Goal: Task Accomplishment & Management: Manage account settings

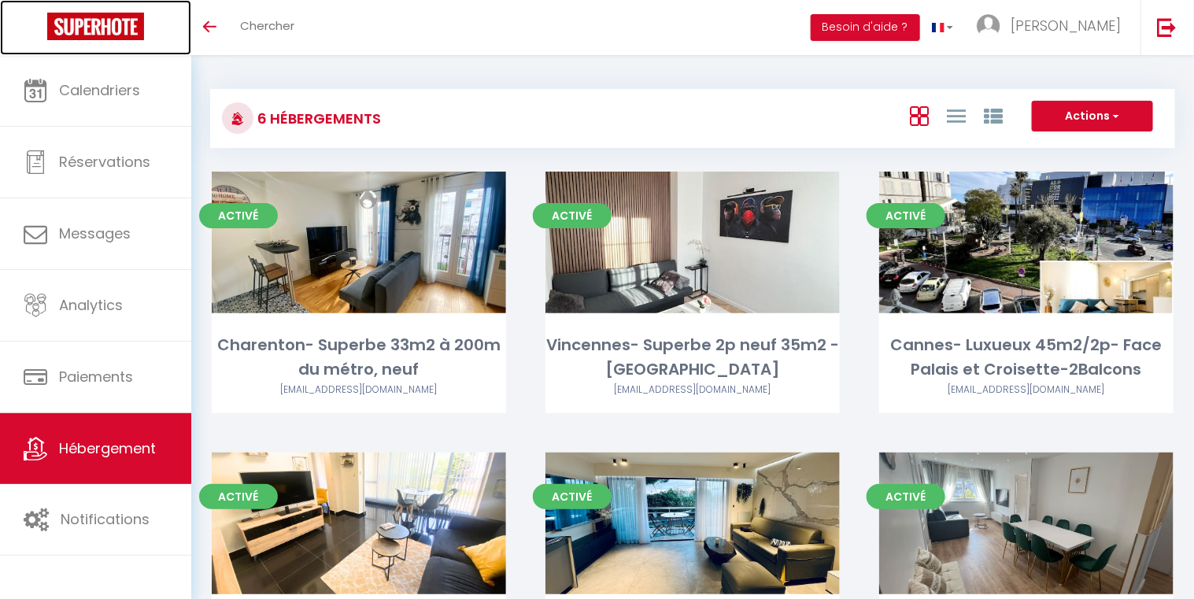
drag, startPoint x: 120, startPoint y: 16, endPoint x: 630, endPoint y: 6, distance: 510.1
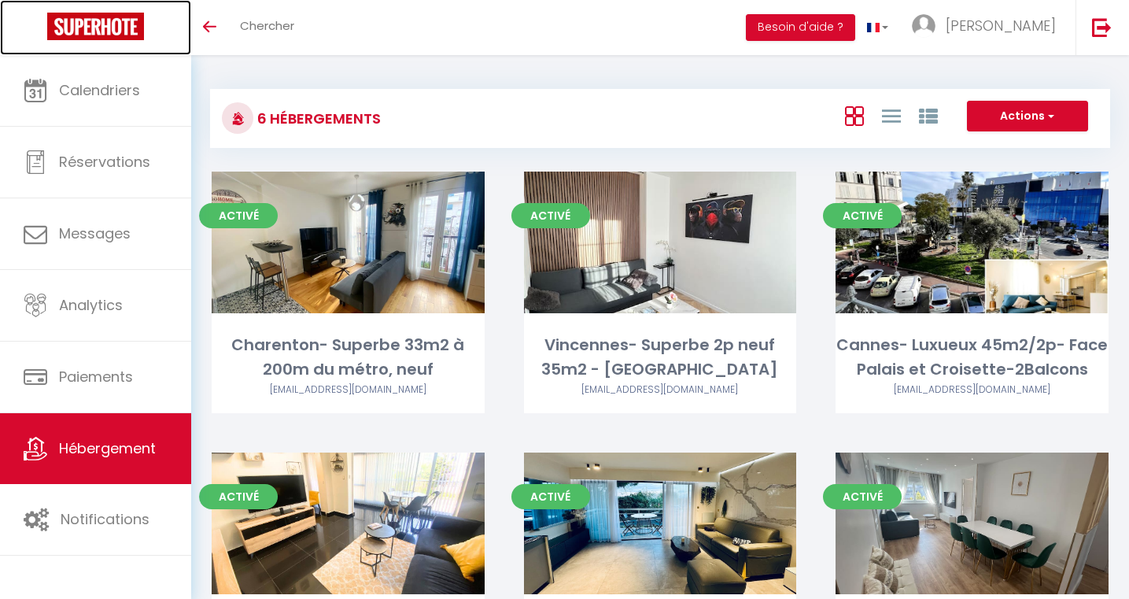
click at [126, 427] on link "Hébergement" at bounding box center [95, 448] width 191 height 71
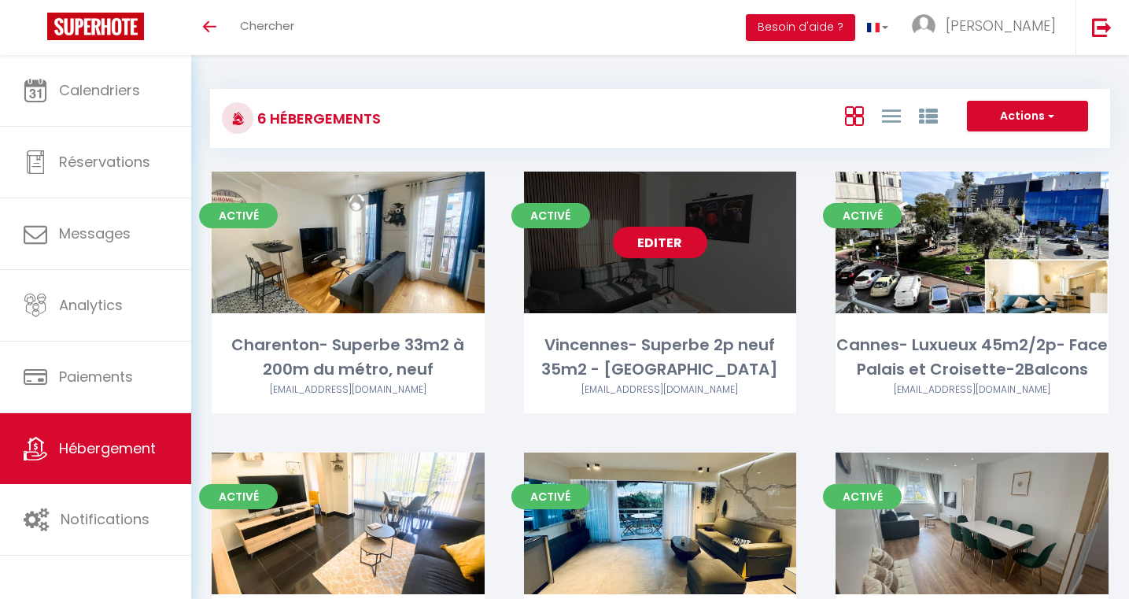
click at [664, 234] on link "Editer" at bounding box center [660, 242] width 94 height 31
click at [655, 246] on link "Editer" at bounding box center [660, 242] width 94 height 31
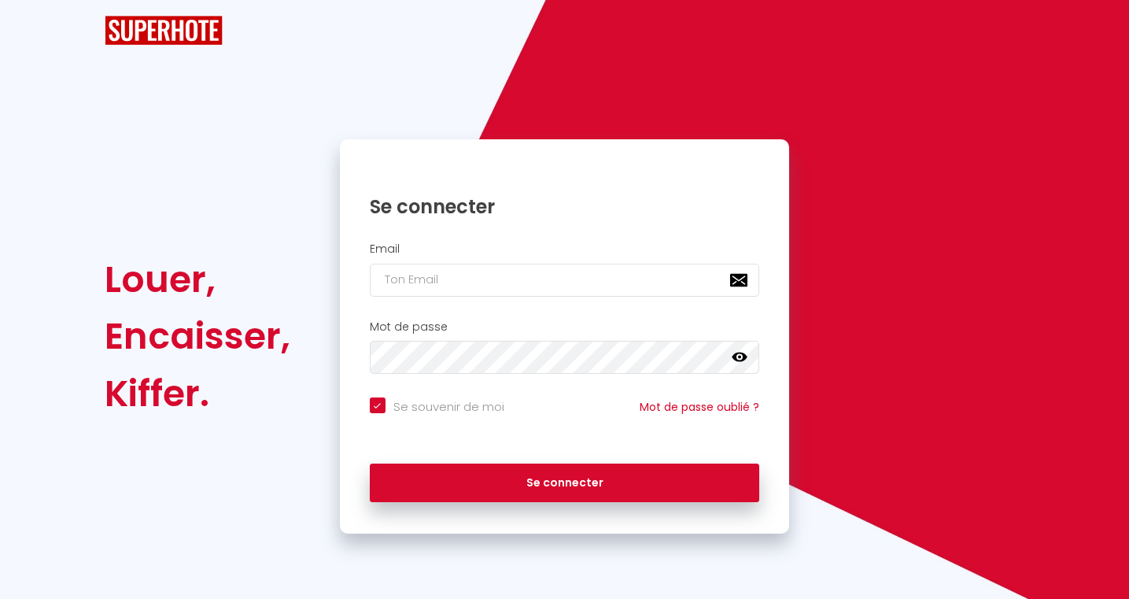
checkbox input "true"
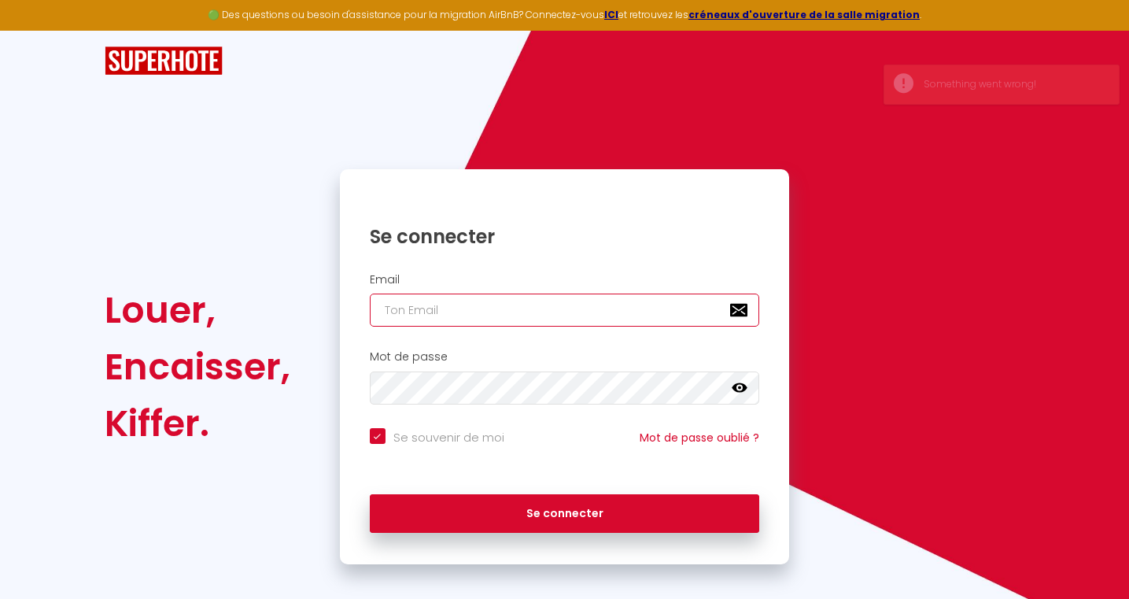
type input "nahum.location@gmail.com"
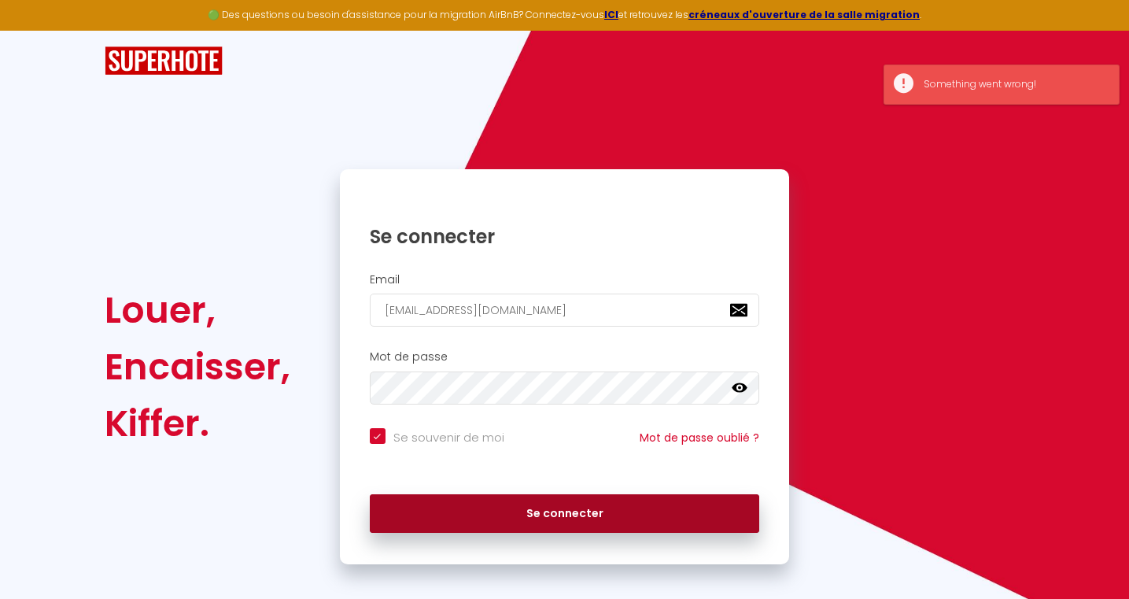
click at [526, 503] on button "Se connecter" at bounding box center [565, 513] width 390 height 39
checkbox input "true"
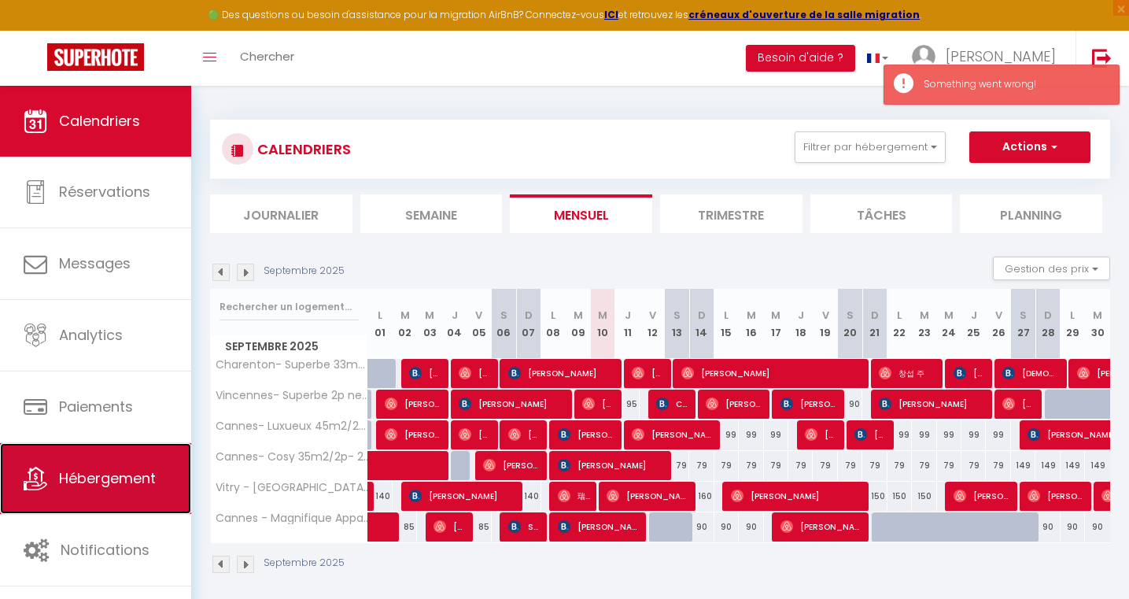
click at [164, 473] on link "Hébergement" at bounding box center [95, 478] width 191 height 71
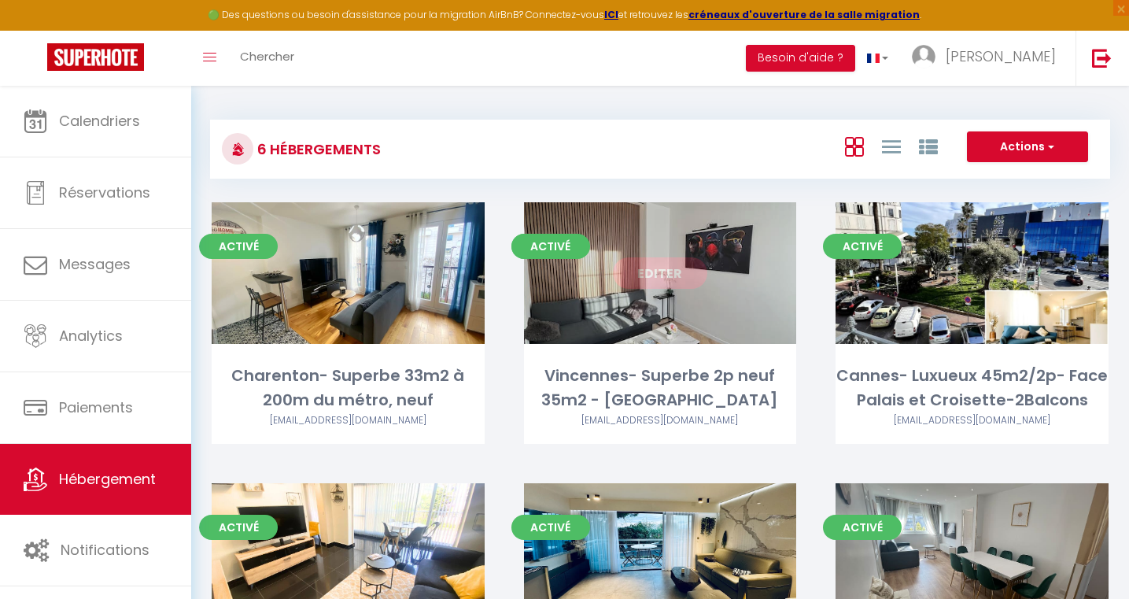
click at [648, 268] on link "Editer" at bounding box center [660, 272] width 94 height 31
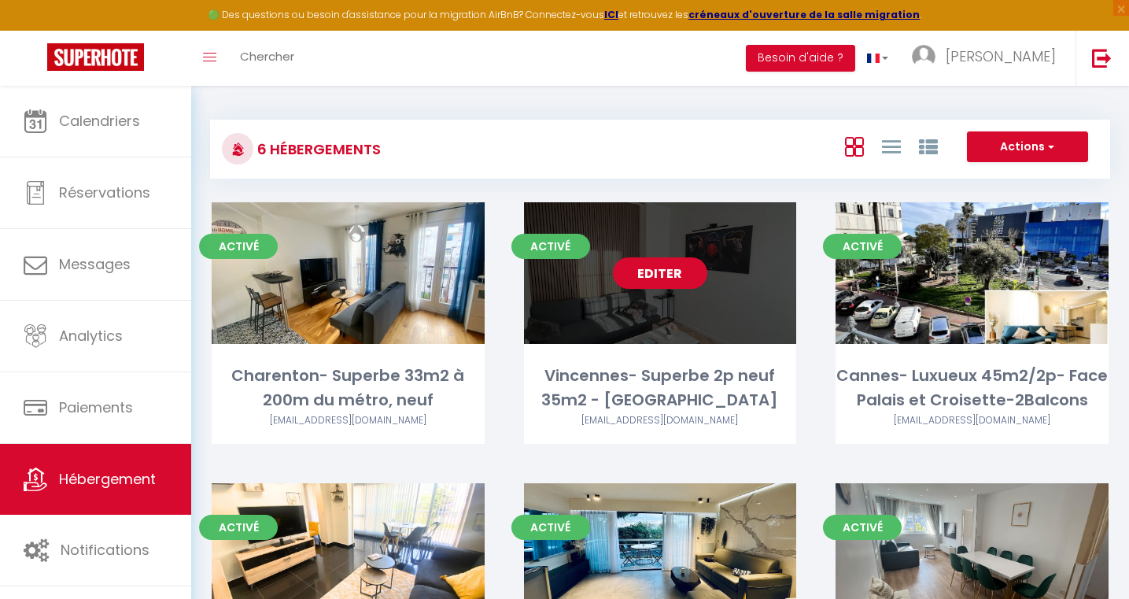
click at [649, 268] on link "Editer" at bounding box center [660, 272] width 94 height 31
select select "3"
select select "2"
select select "1"
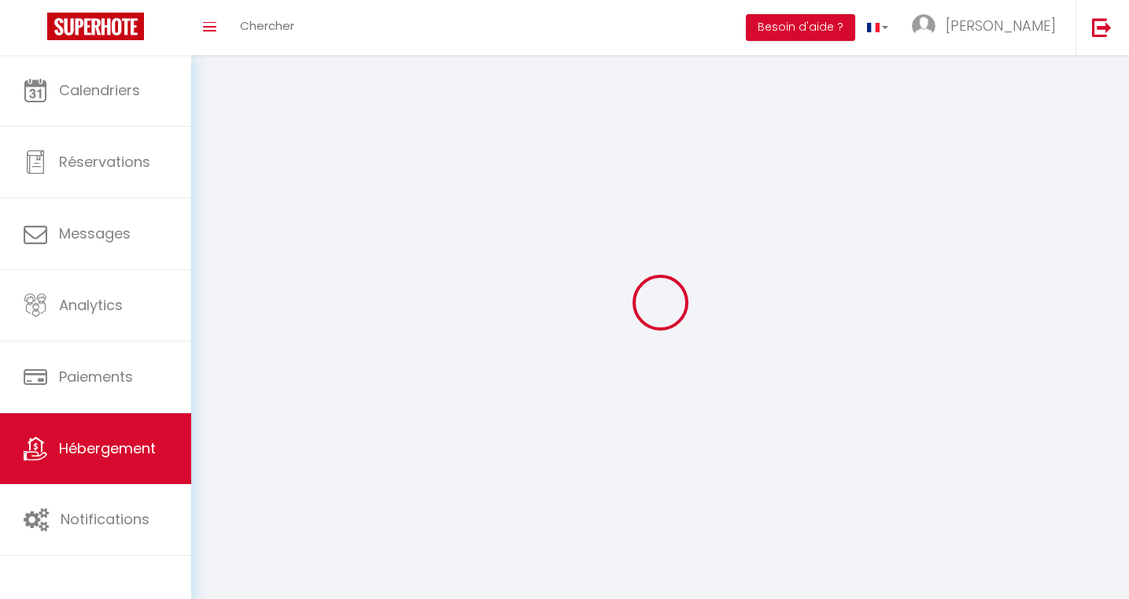
select select
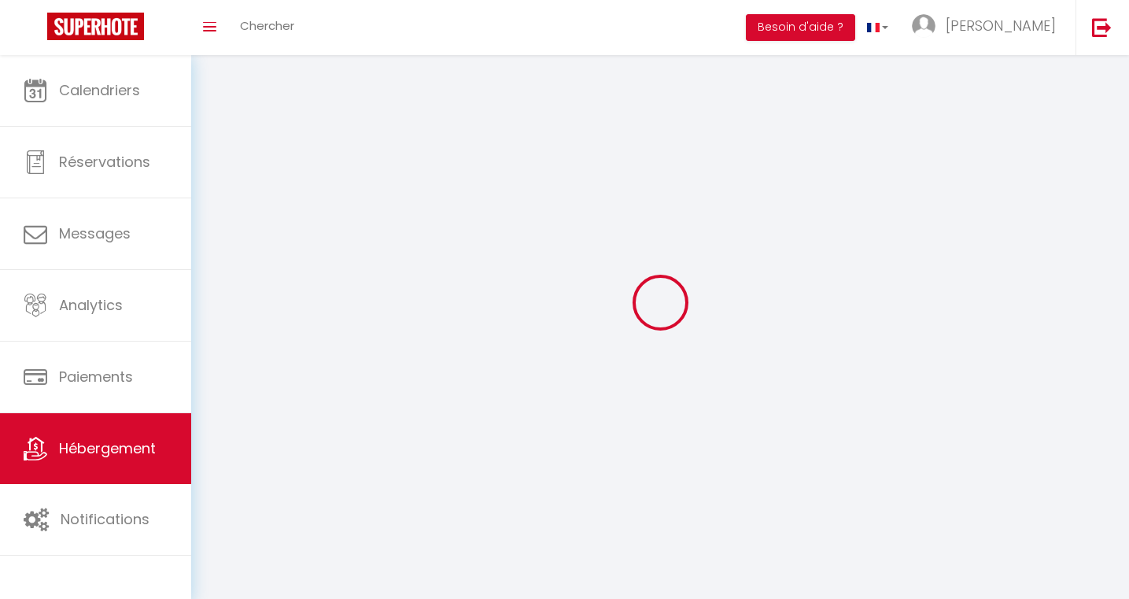
checkbox input "false"
select select
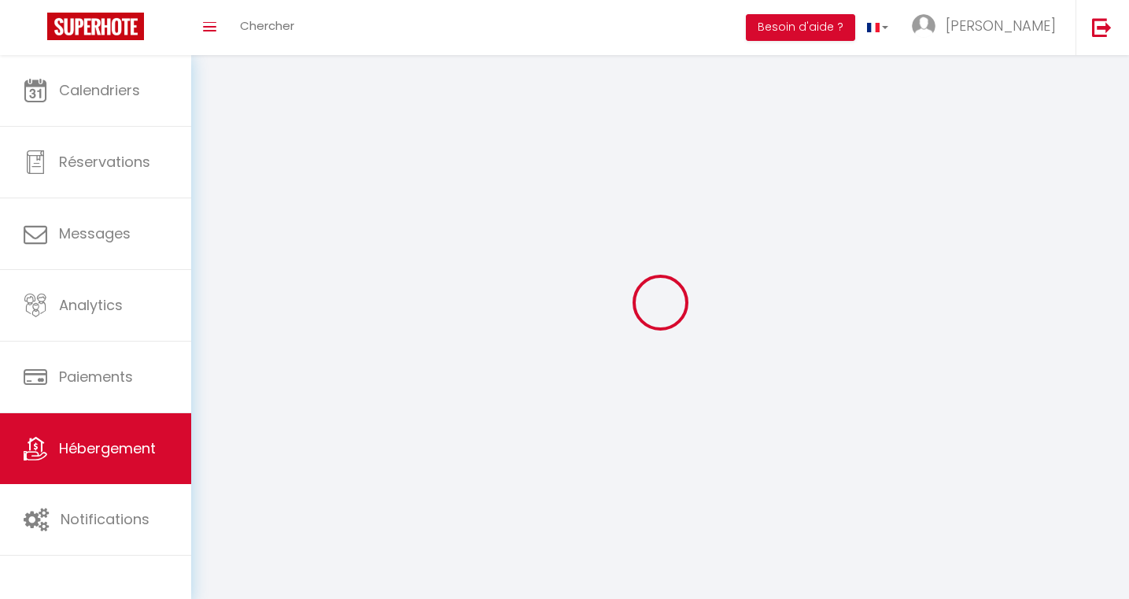
select select
select select "1"
select select
select select "28"
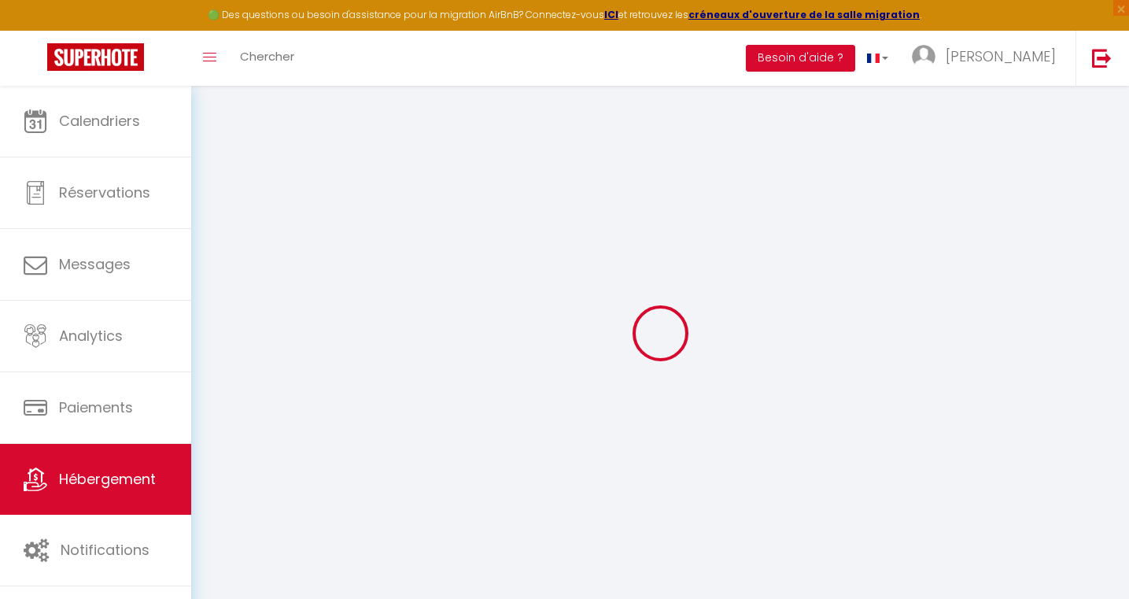
select select
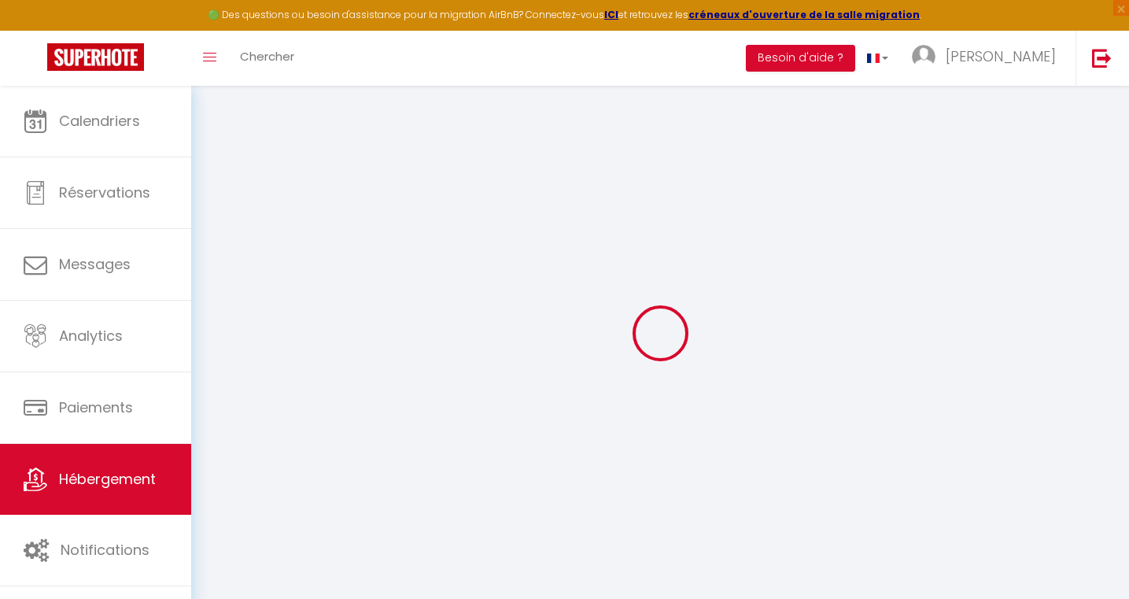
select select
checkbox input "false"
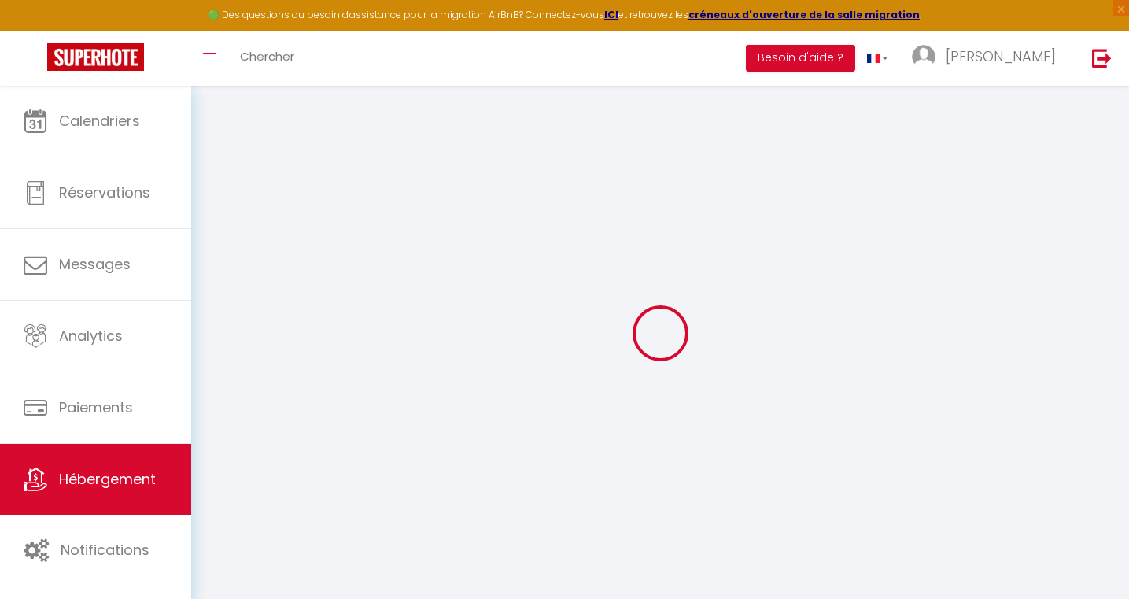
select select
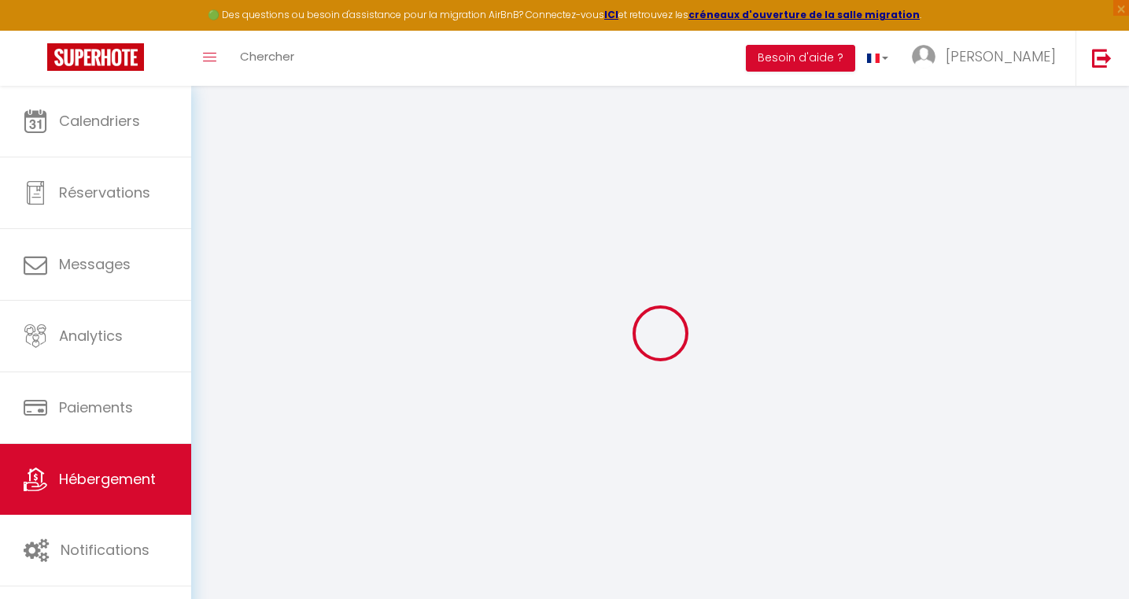
select select
checkbox input "false"
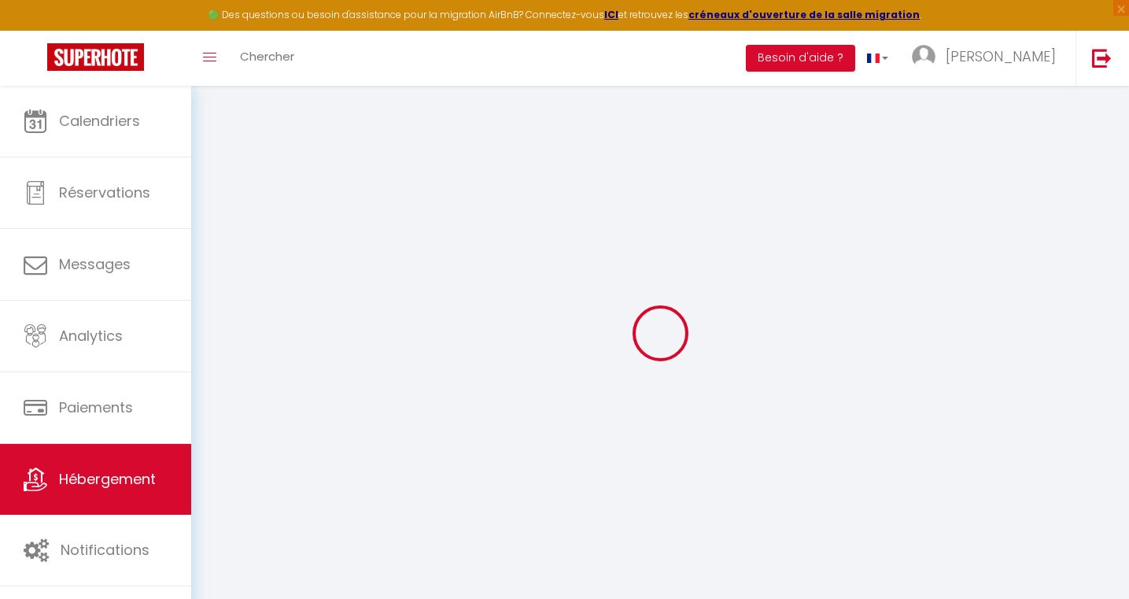
checkbox input "false"
select select
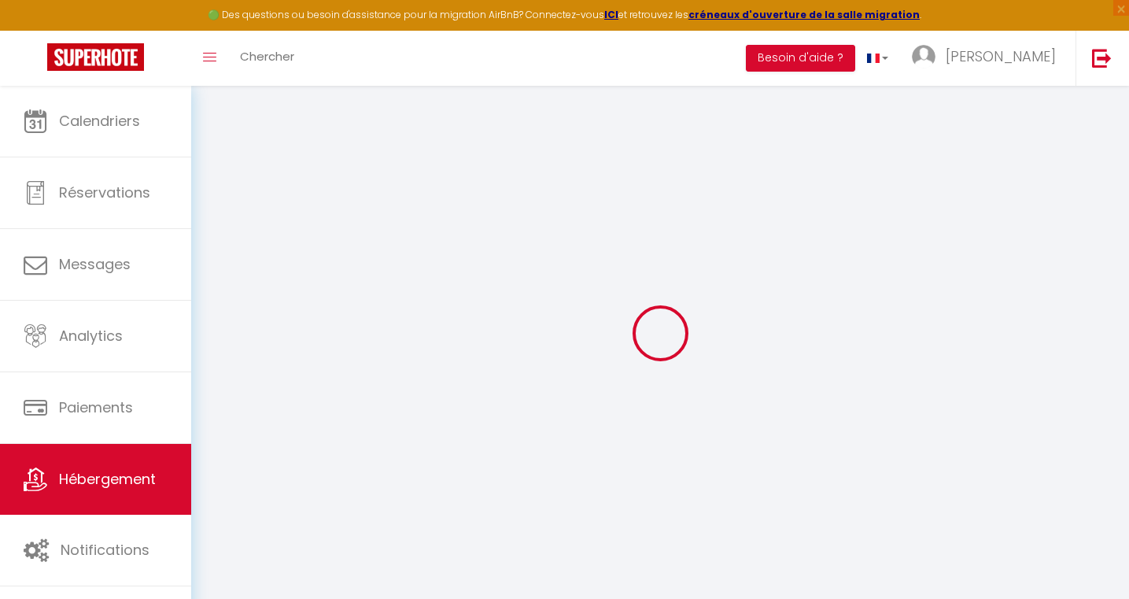
select select
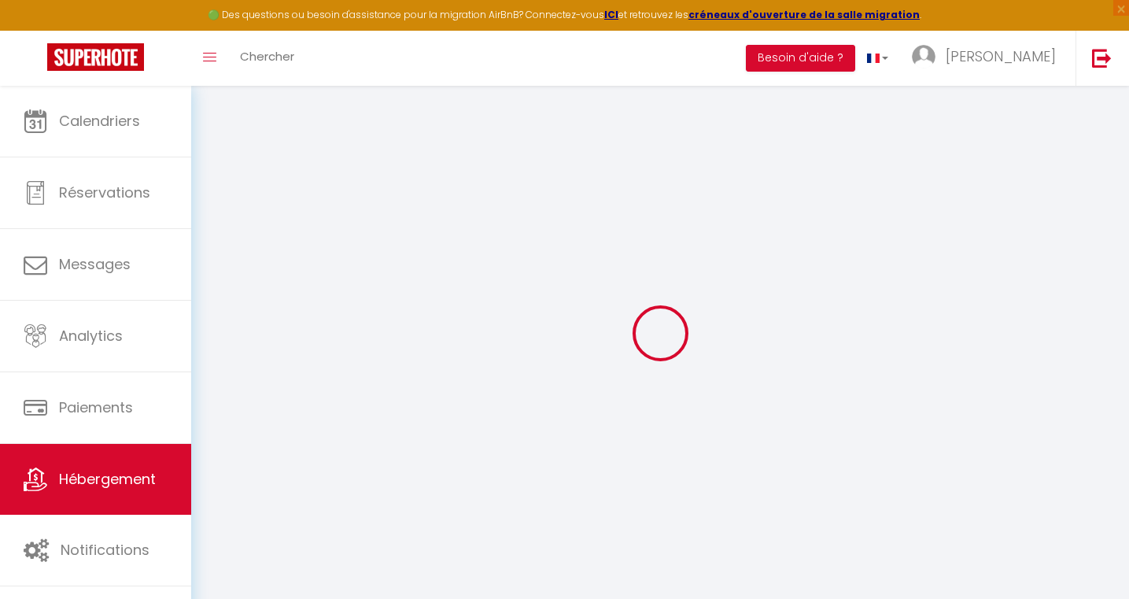
checkbox input "false"
select select
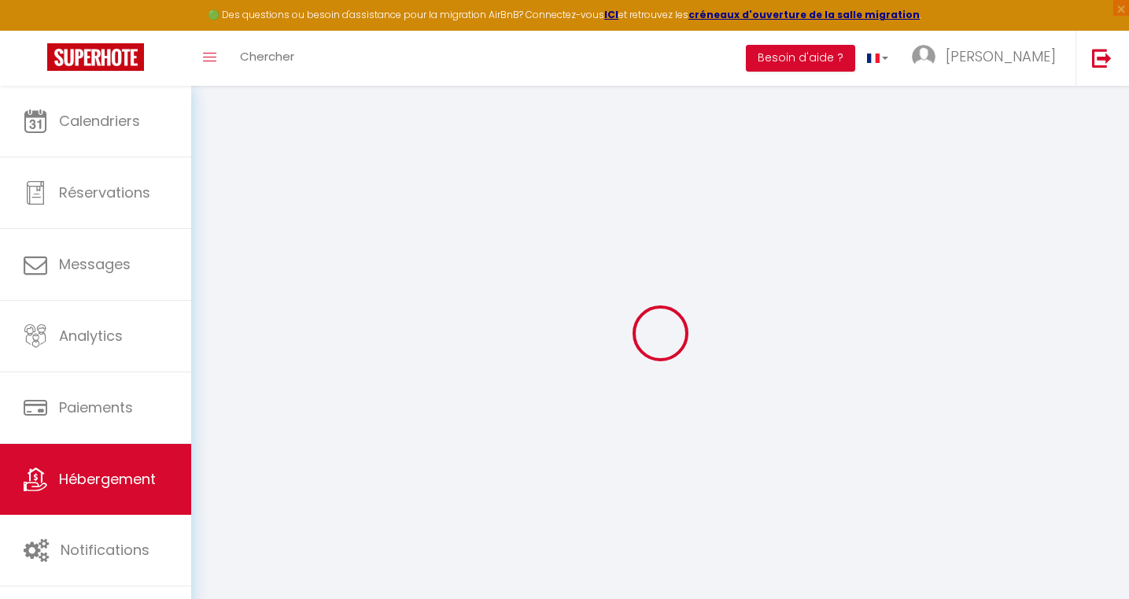
select select
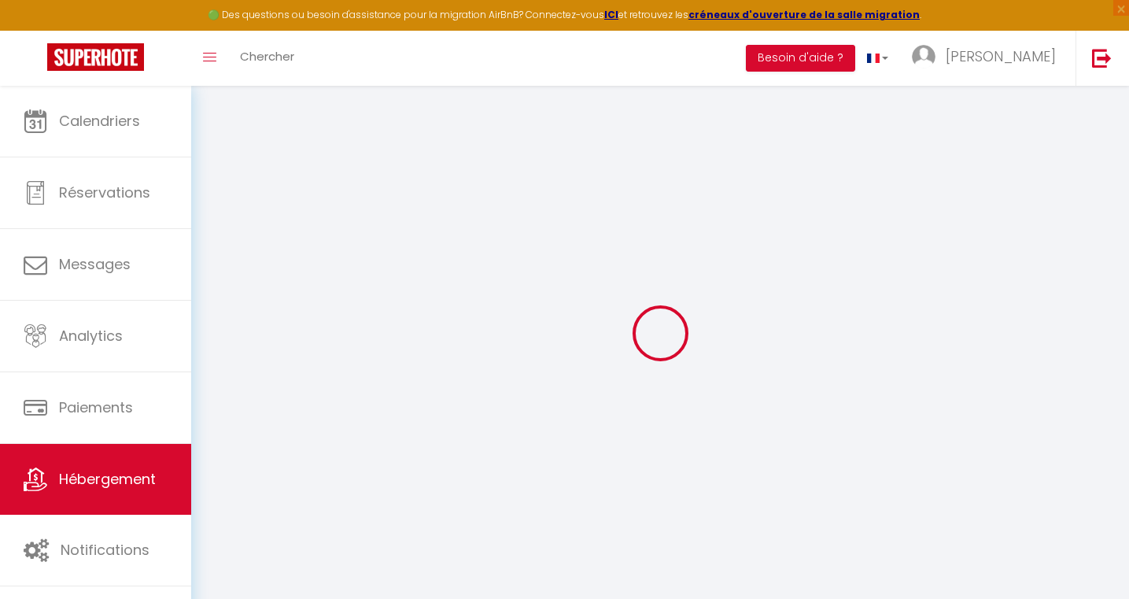
select select
checkbox input "false"
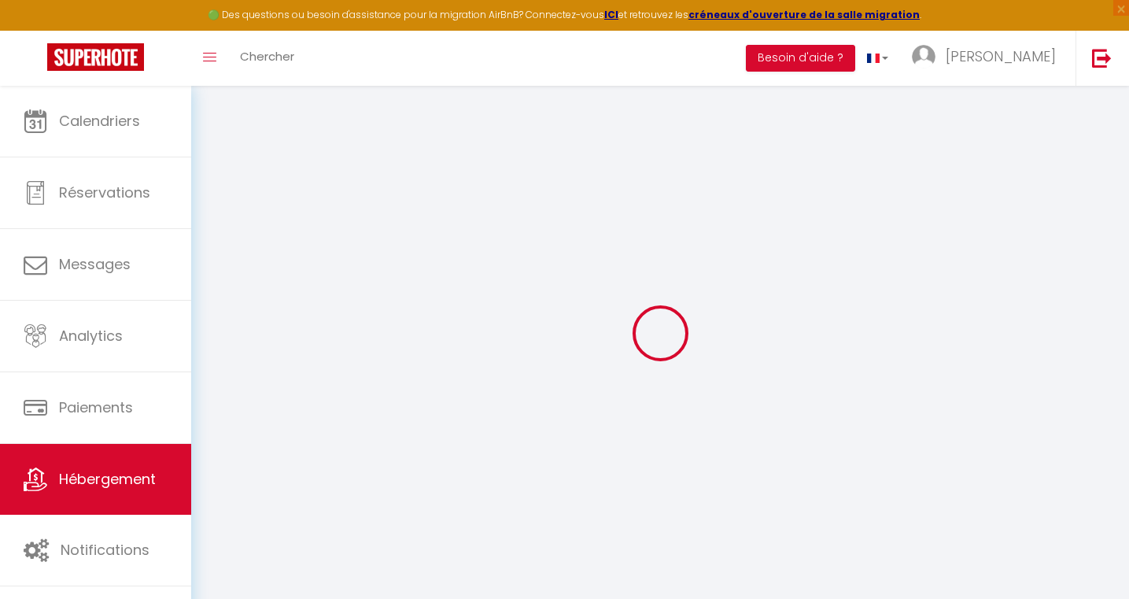
checkbox input "false"
select select
type input "Vincennes- Superbe 2p neuf 35m2 - porte de Paris"
type input "Steve"
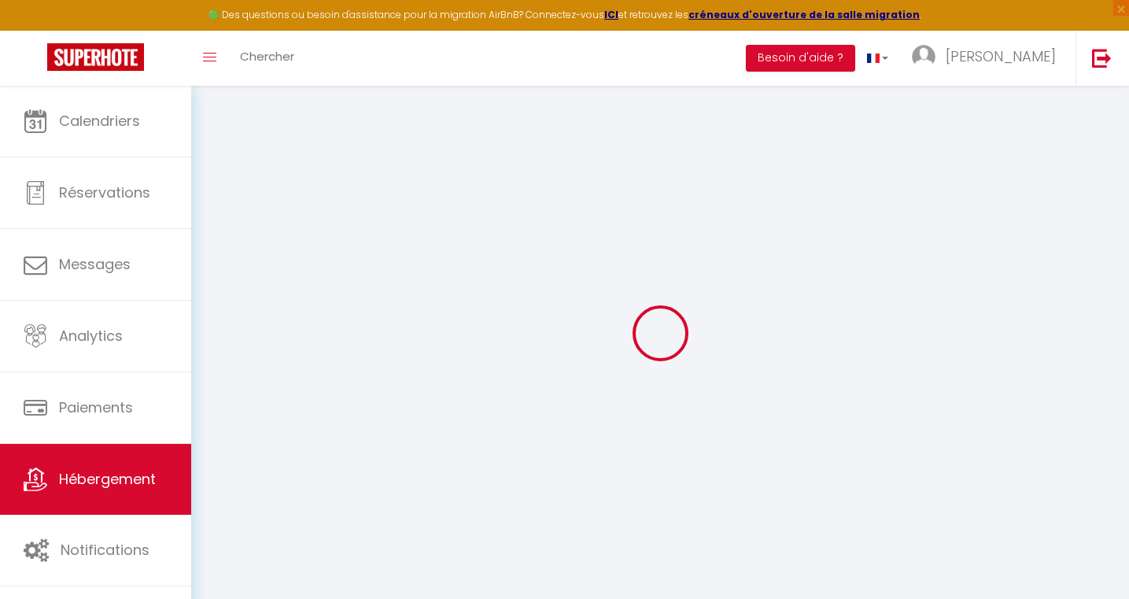
type input "Guez"
type input "89"
type input "10"
type input "39"
type input "400"
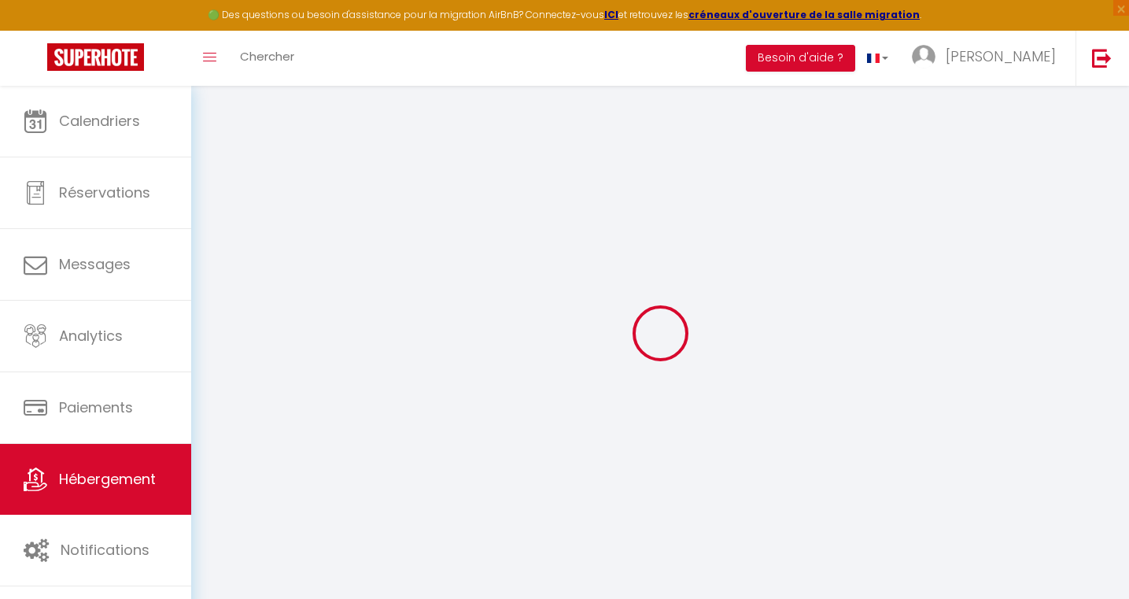
select select
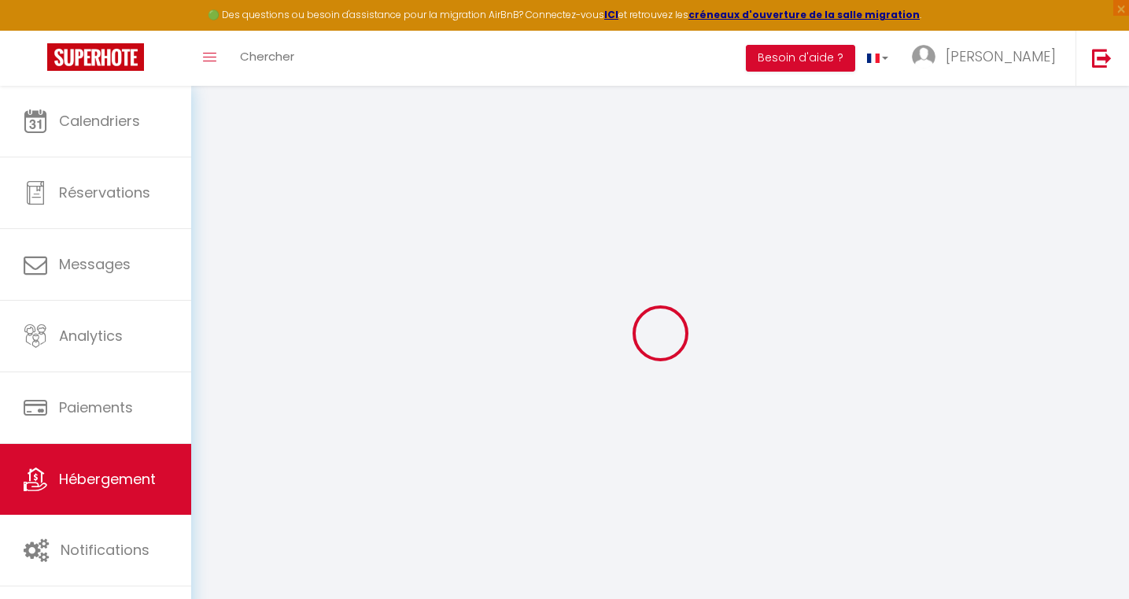
type input "28 Rue de Lagny"
type input "93100"
type input "Montreuil"
type input "nahum.location@gmail.com"
select select "13900"
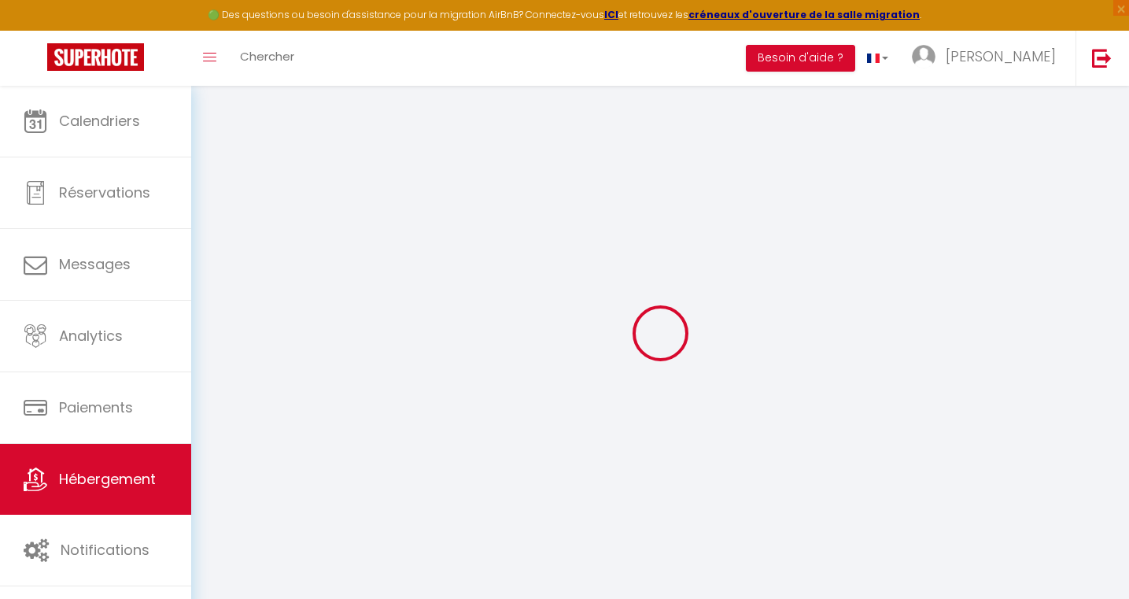
checkbox input "false"
type input "15"
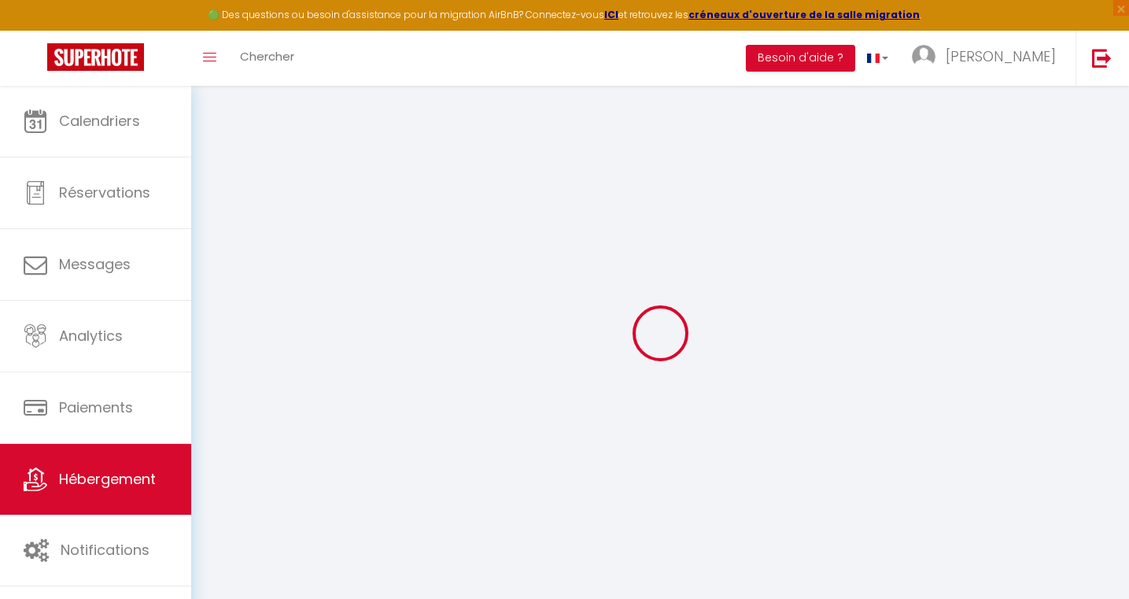
type input "35"
type input "0"
select select
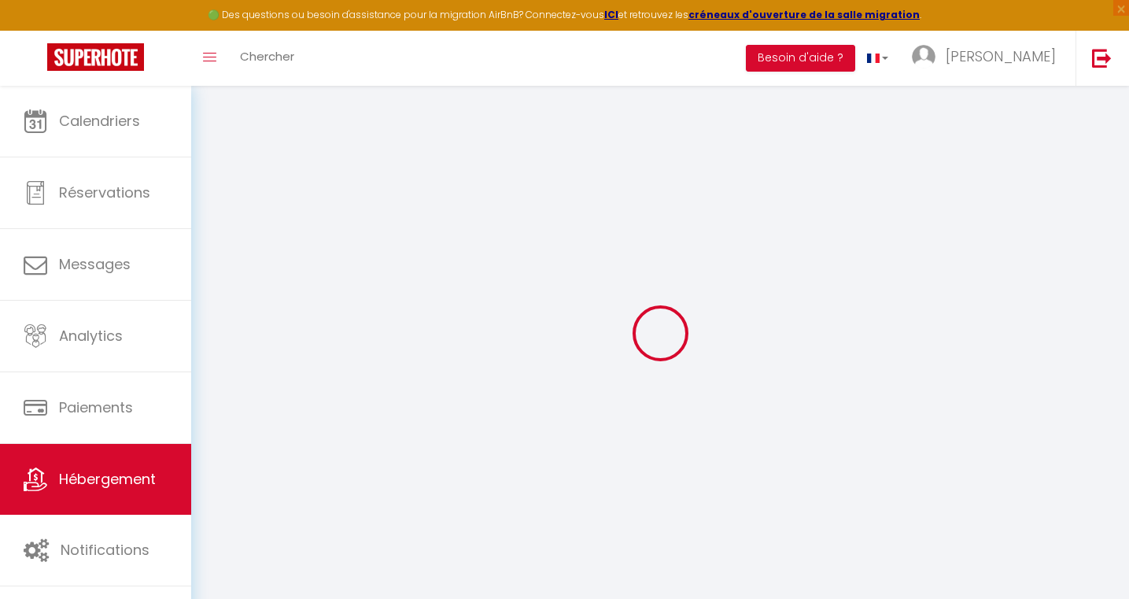
select select
checkbox input "false"
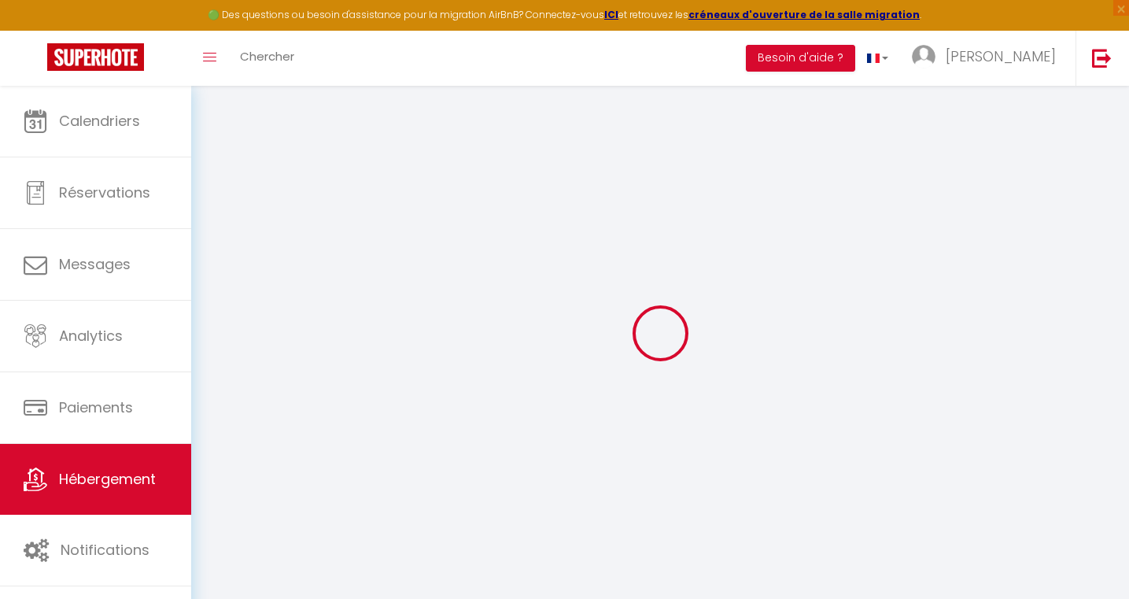
checkbox input "false"
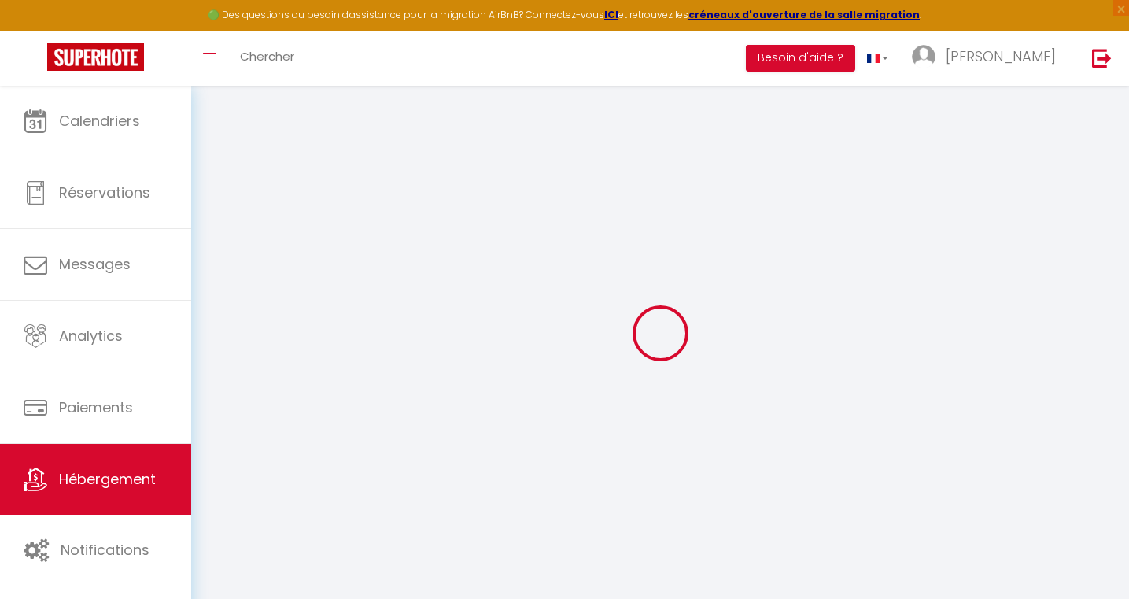
checkbox input "false"
select select "14:00"
select select
select select "11:00"
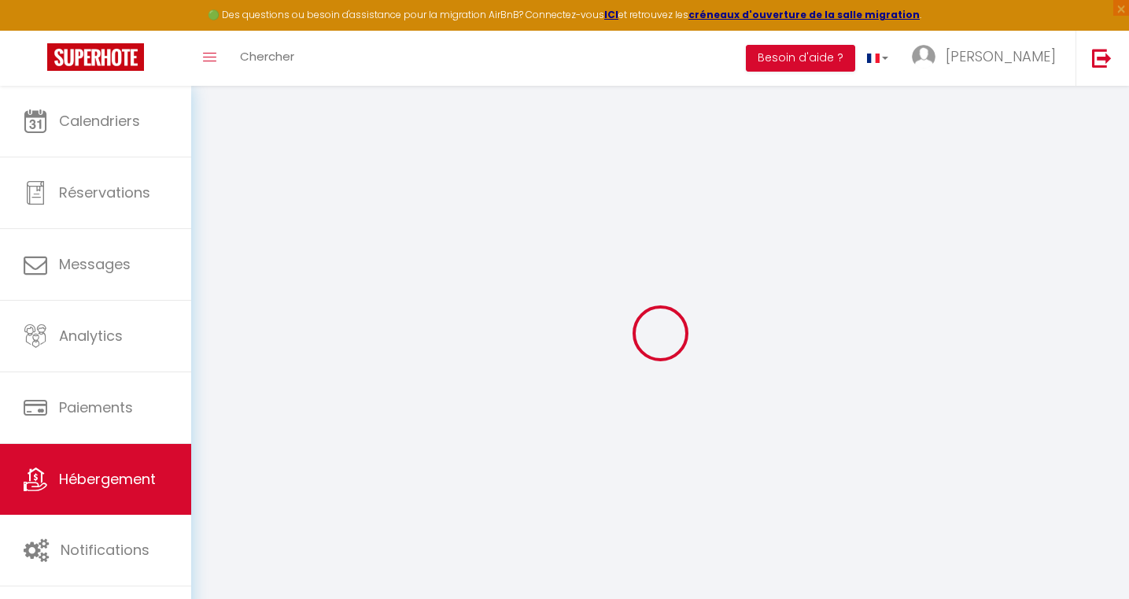
select select "30"
select select "120"
select select
checkbox input "false"
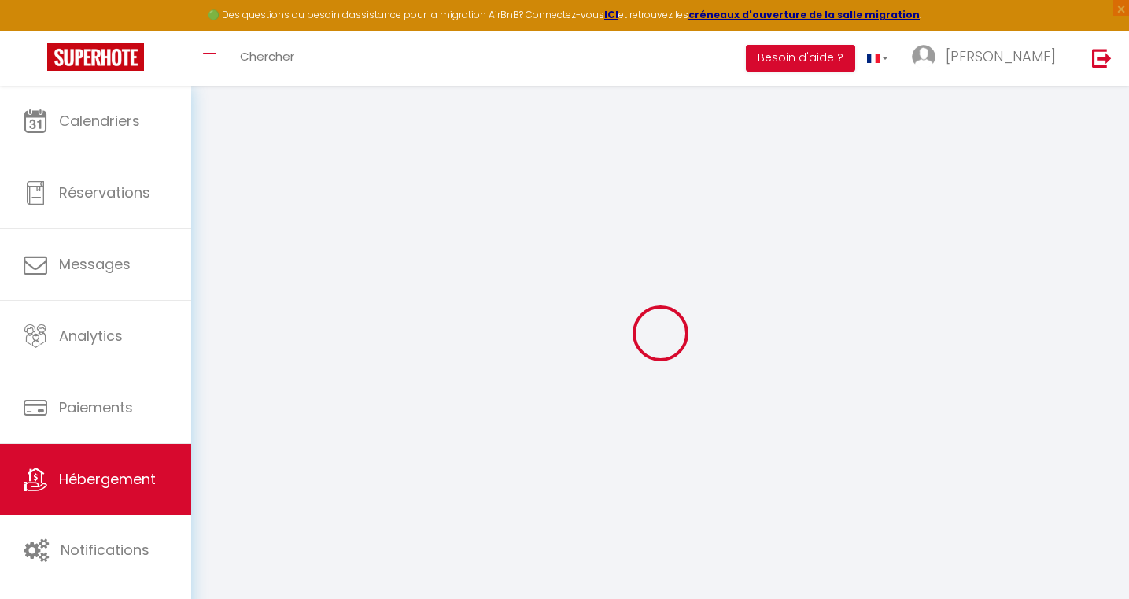
checkbox input "false"
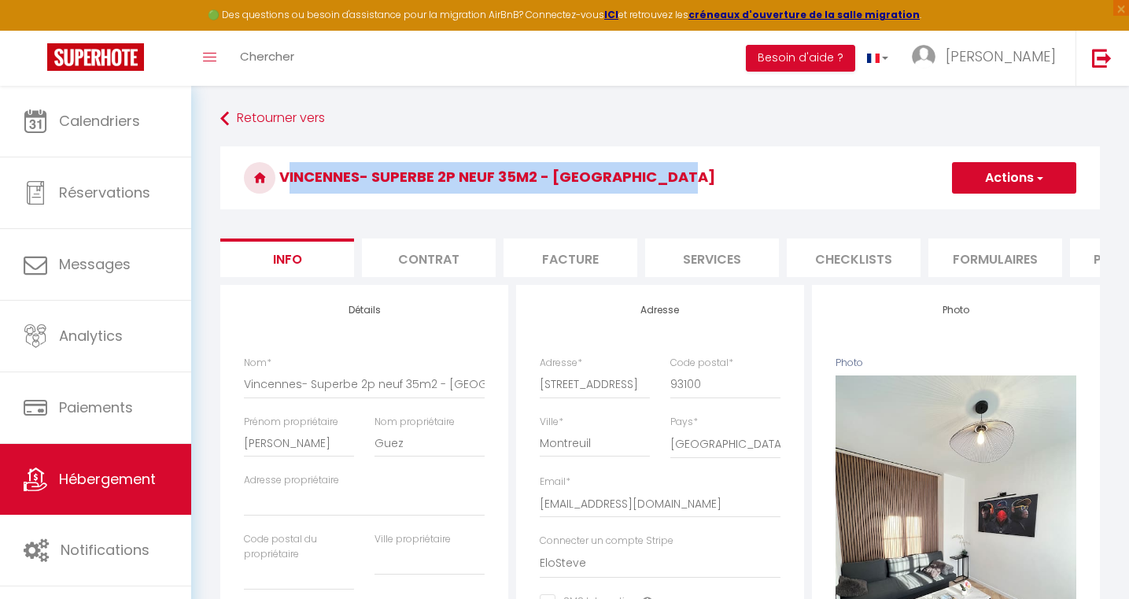
drag, startPoint x: 667, startPoint y: 176, endPoint x: 286, endPoint y: 179, distance: 381.7
click at [286, 179] on h3 "Vincennes- Superbe 2p neuf 35m2 - porte de Paris" at bounding box center [660, 177] width 880 height 63
select select
checkbox input "false"
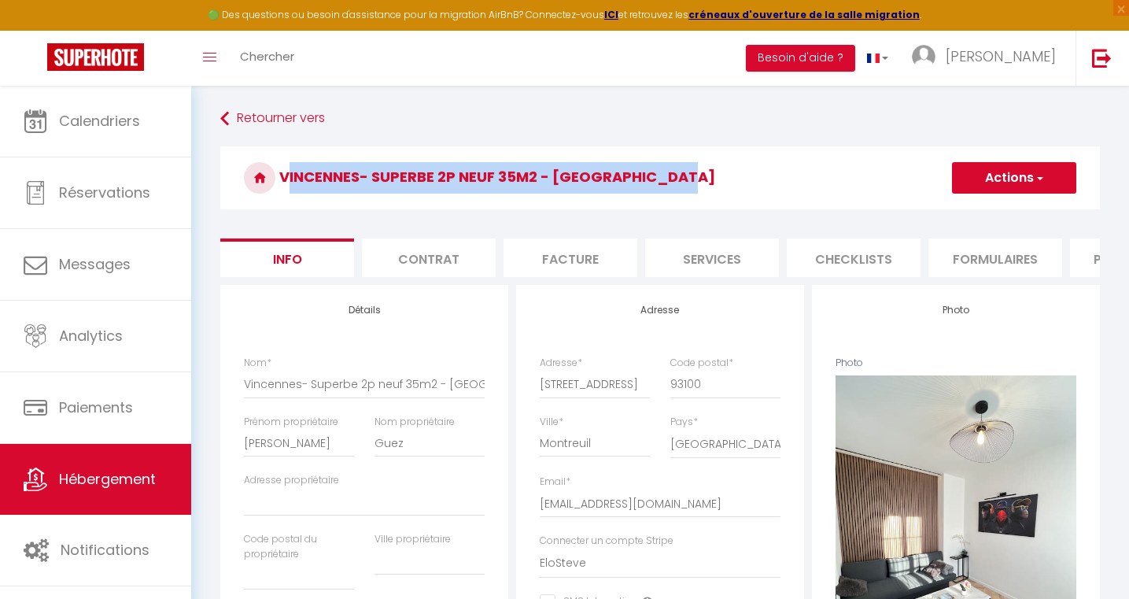
checkbox input "false"
copy h3 "Vincennes- Superbe 2p neuf 35m2 - porte de Paris"
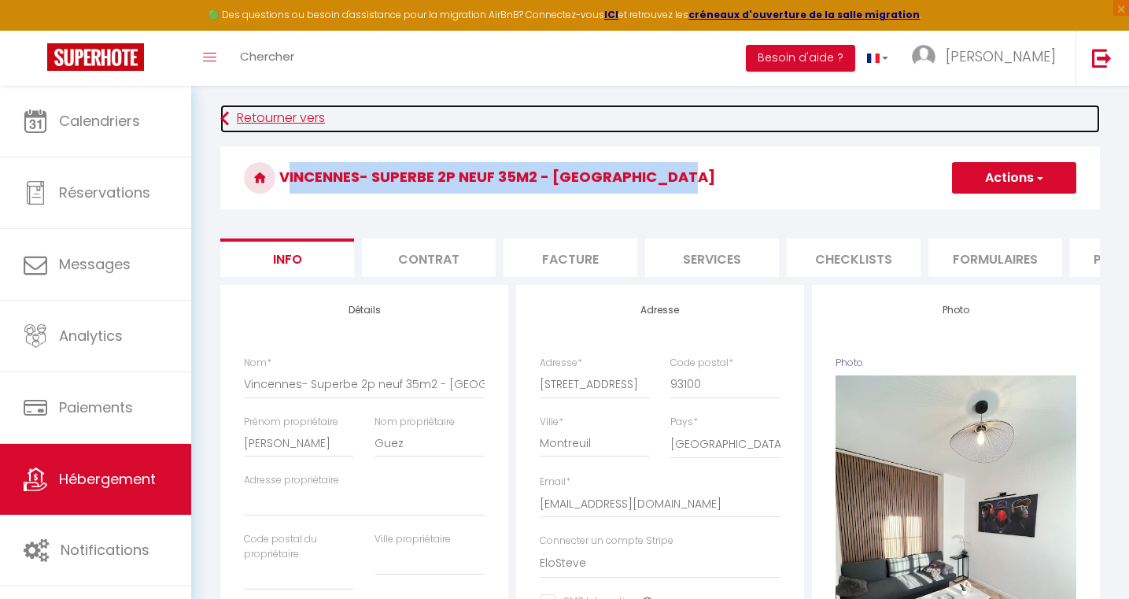
click at [268, 110] on link "Retourner vers" at bounding box center [660, 119] width 880 height 28
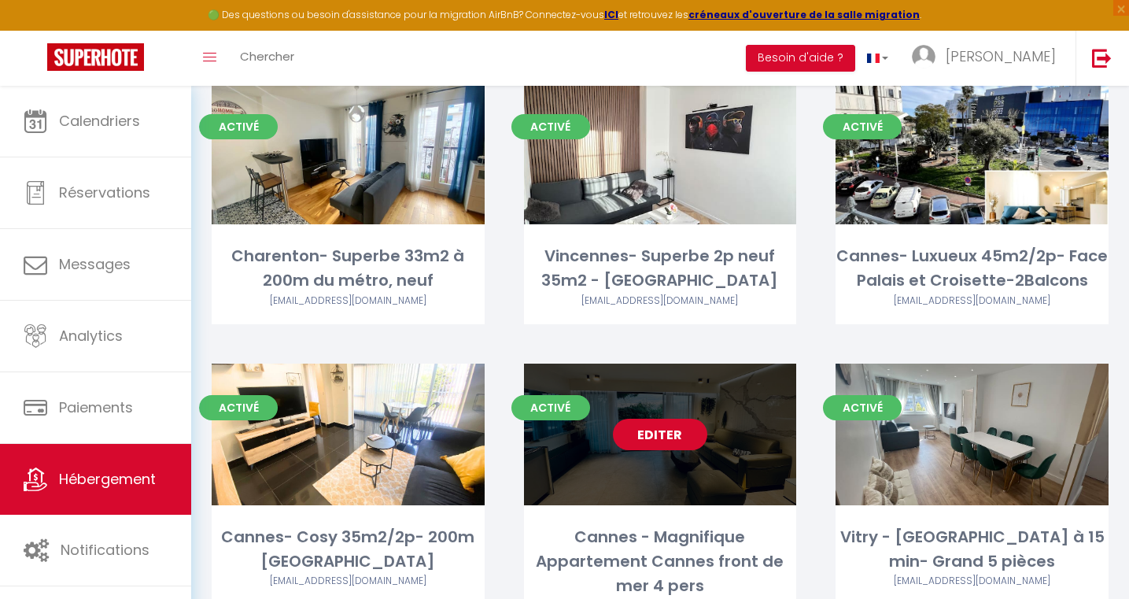
scroll to position [120, 0]
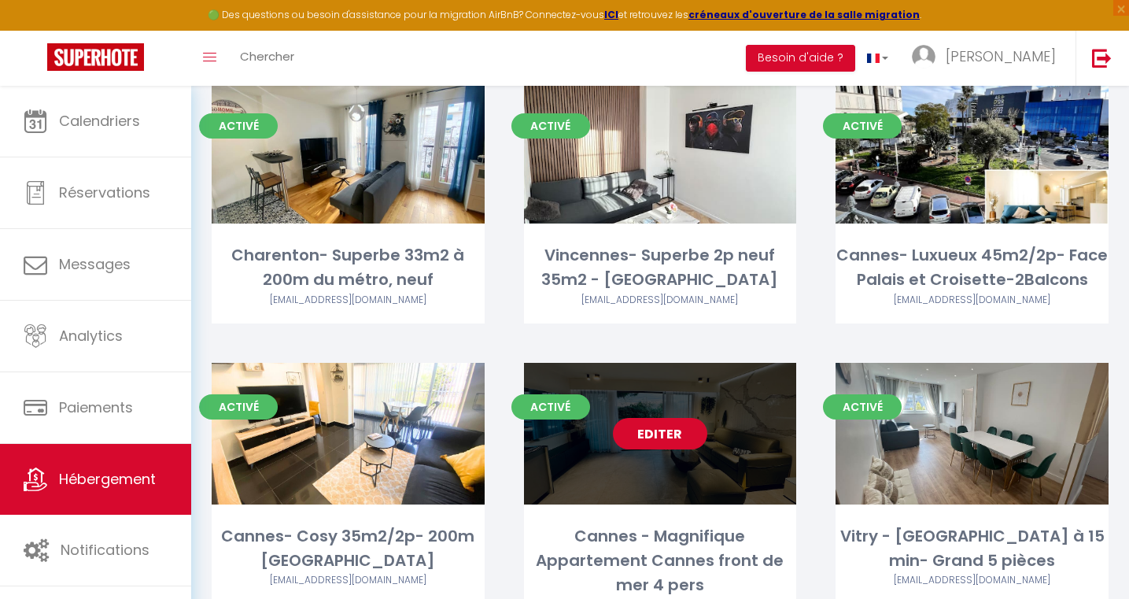
click at [678, 441] on link "Editer" at bounding box center [660, 433] width 94 height 31
select select "3"
select select "2"
select select "1"
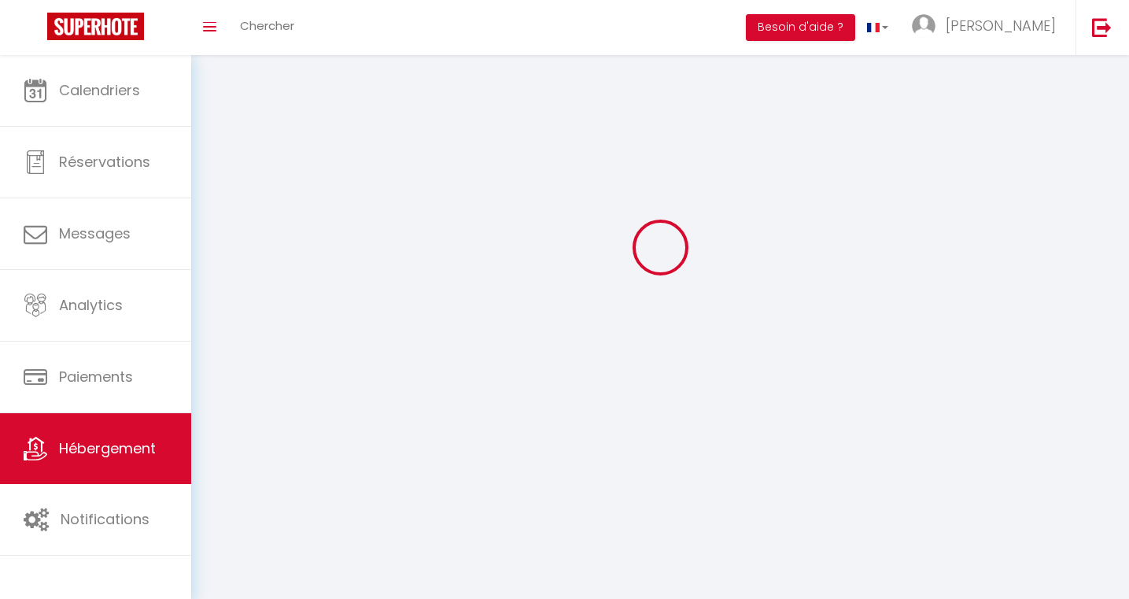
select select
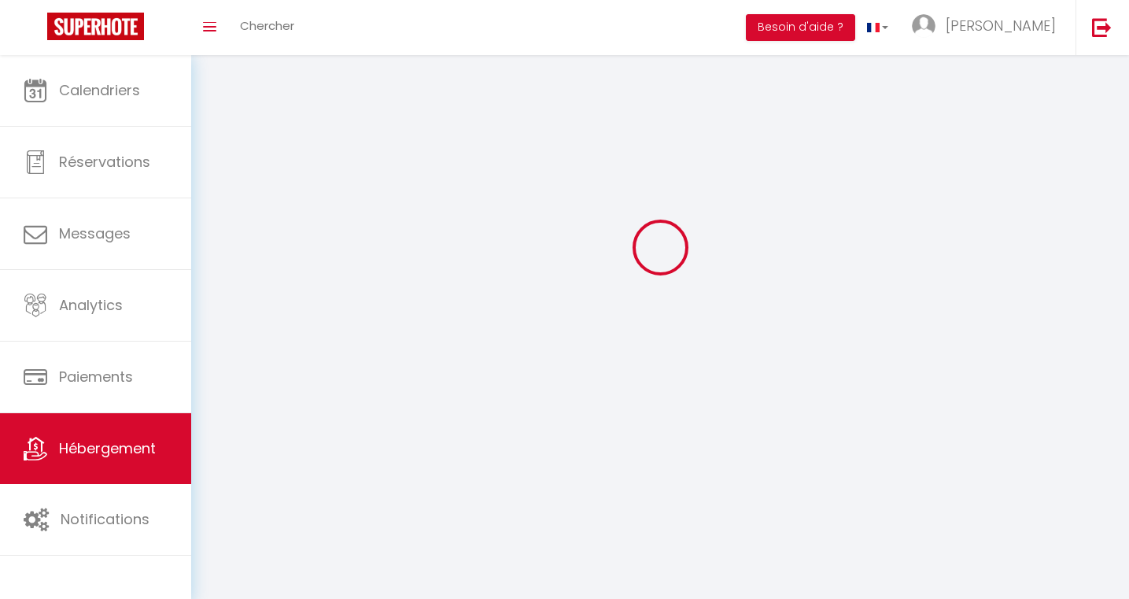
select select "1"
select select
checkbox input "false"
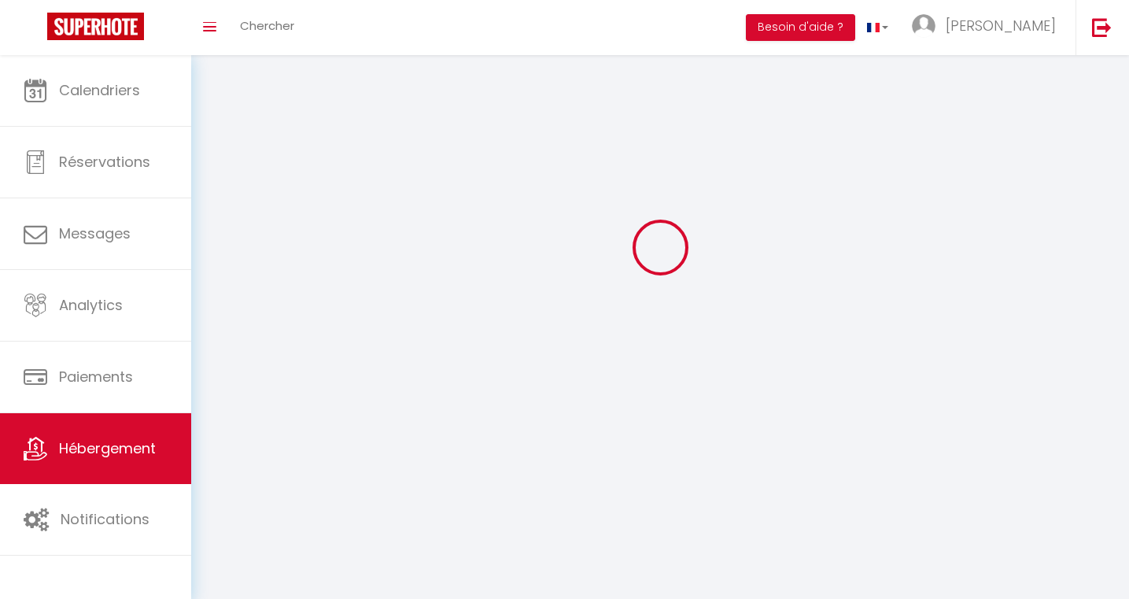
checkbox input "false"
select select "28"
select select
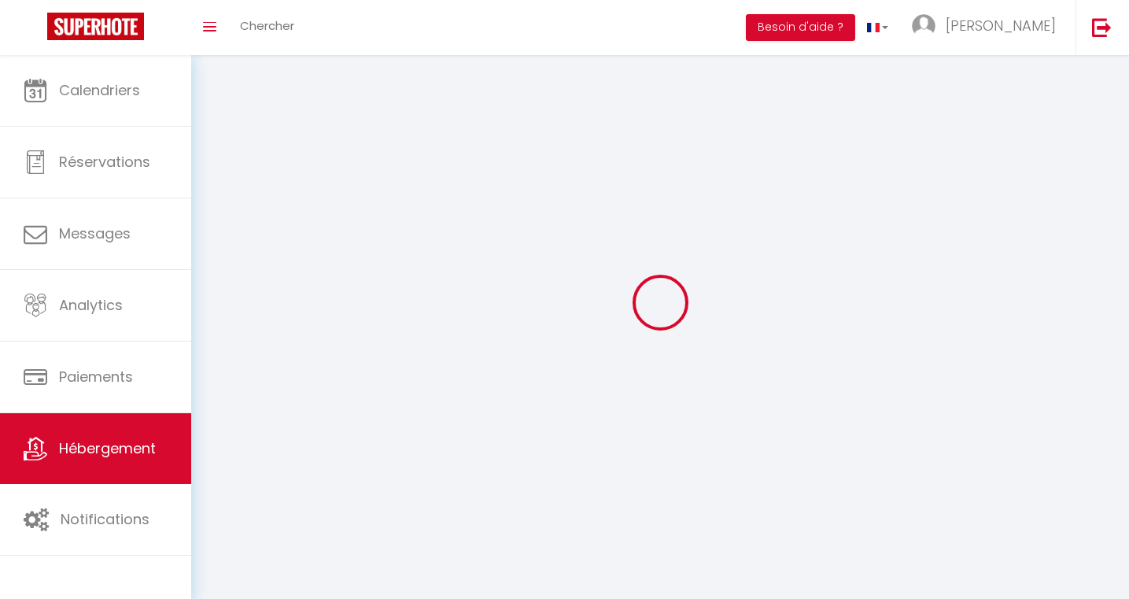
select select
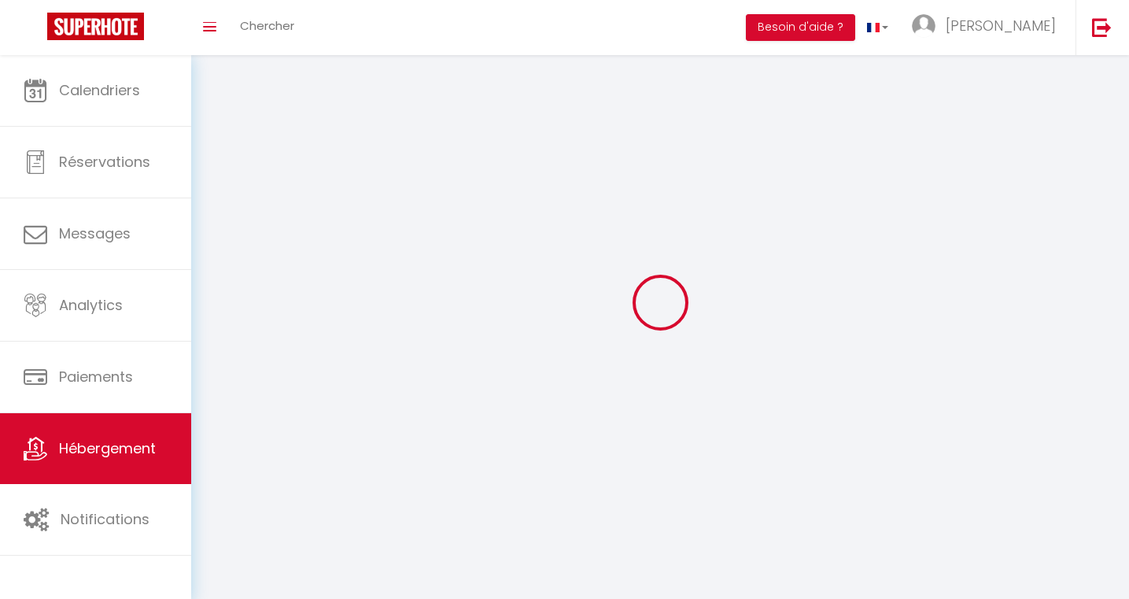
checkbox input "false"
select select
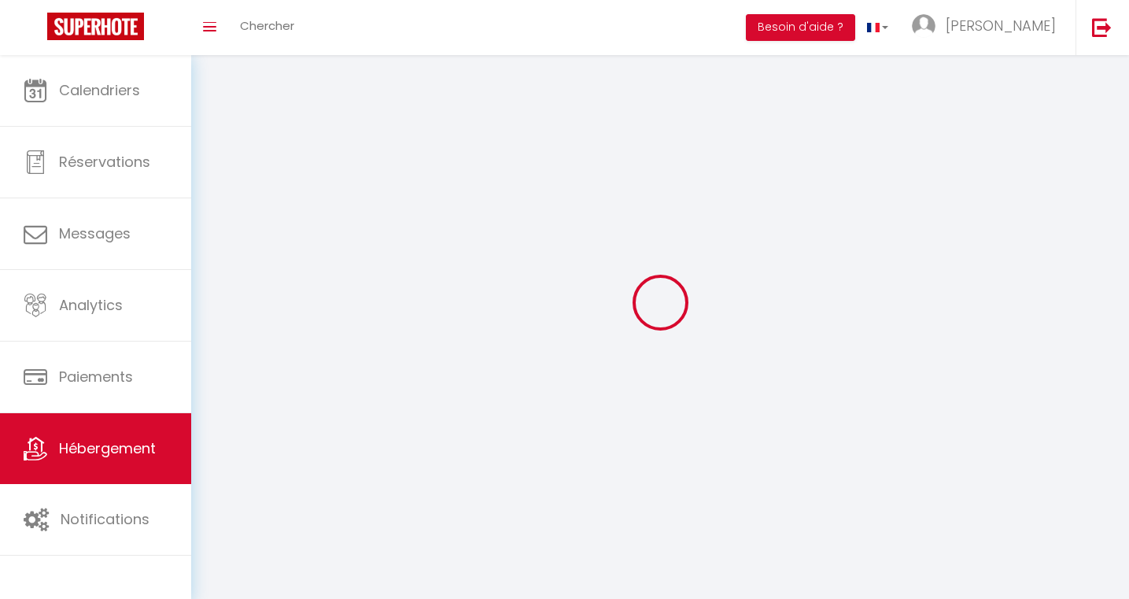
select select
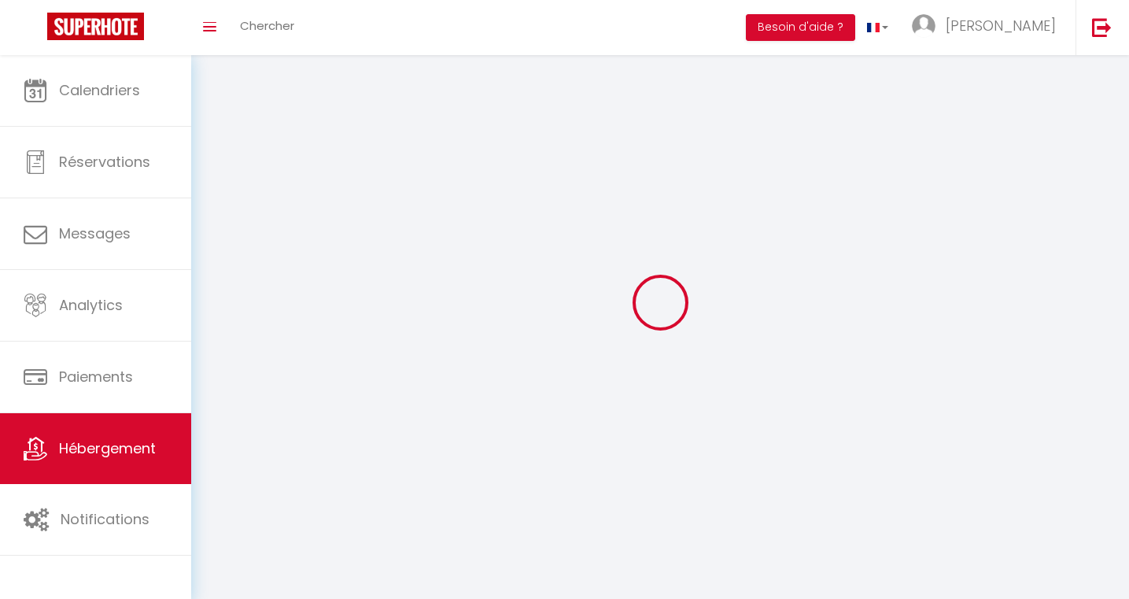
select select
checkbox input "false"
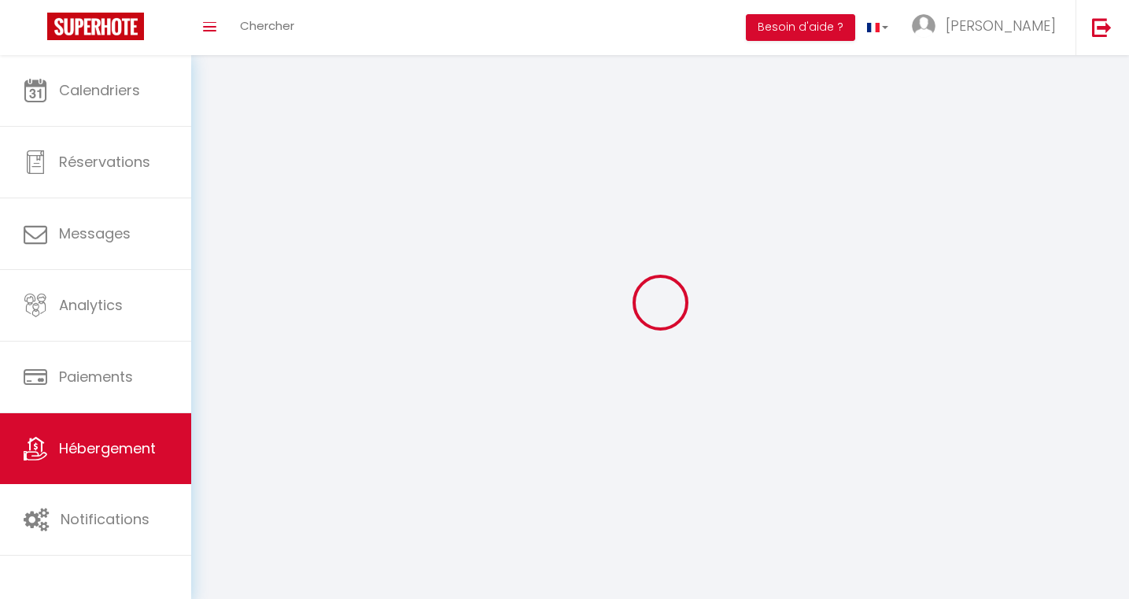
checkbox input "false"
select select
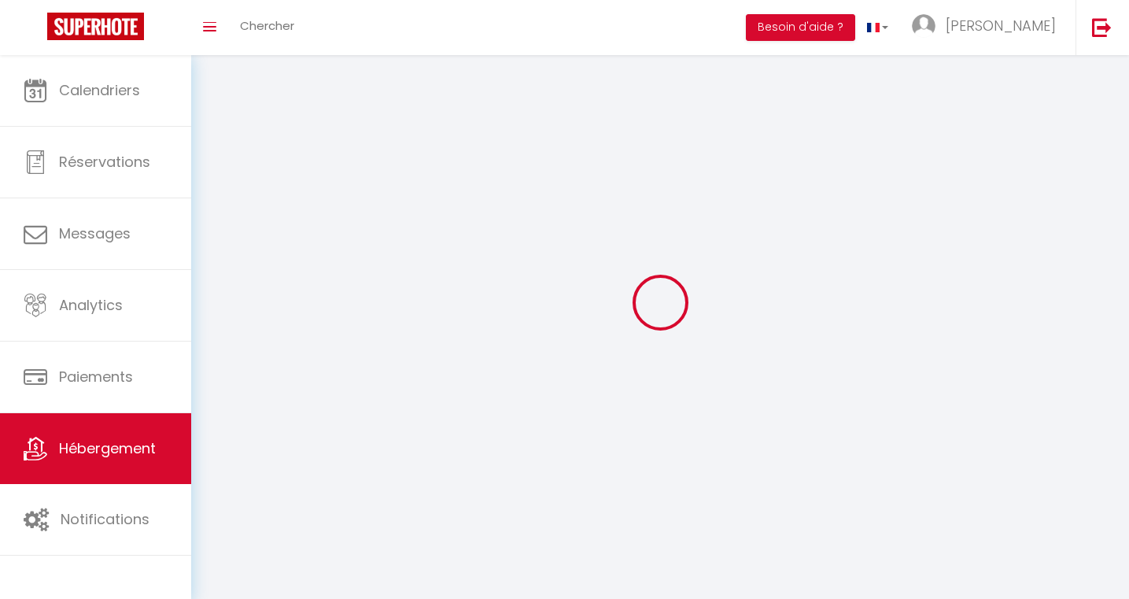
select select
checkbox input "false"
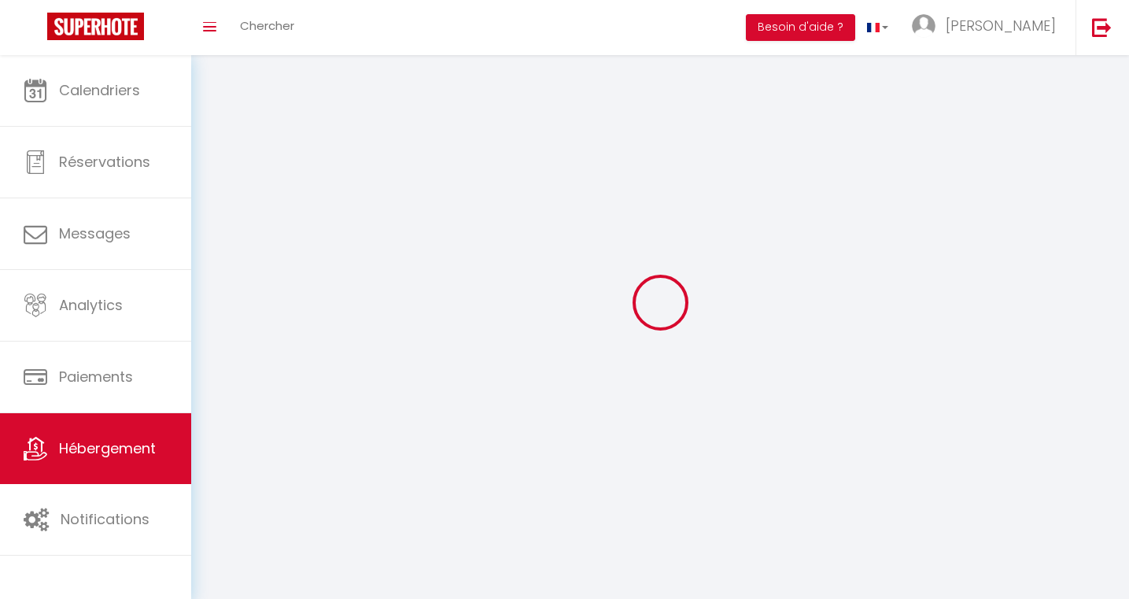
checkbox input "false"
select select
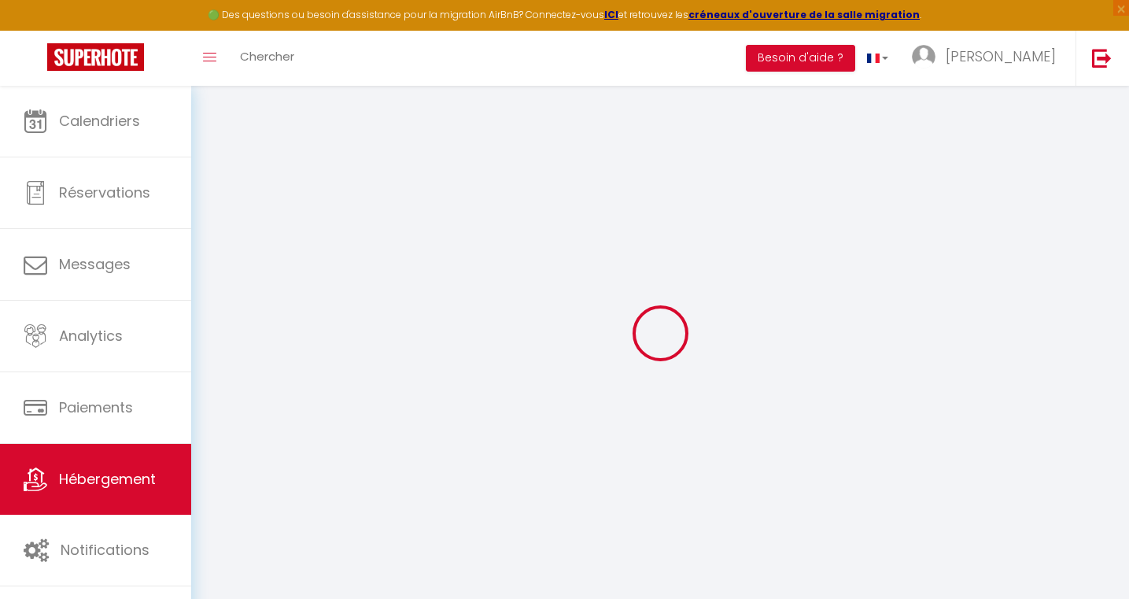
select select
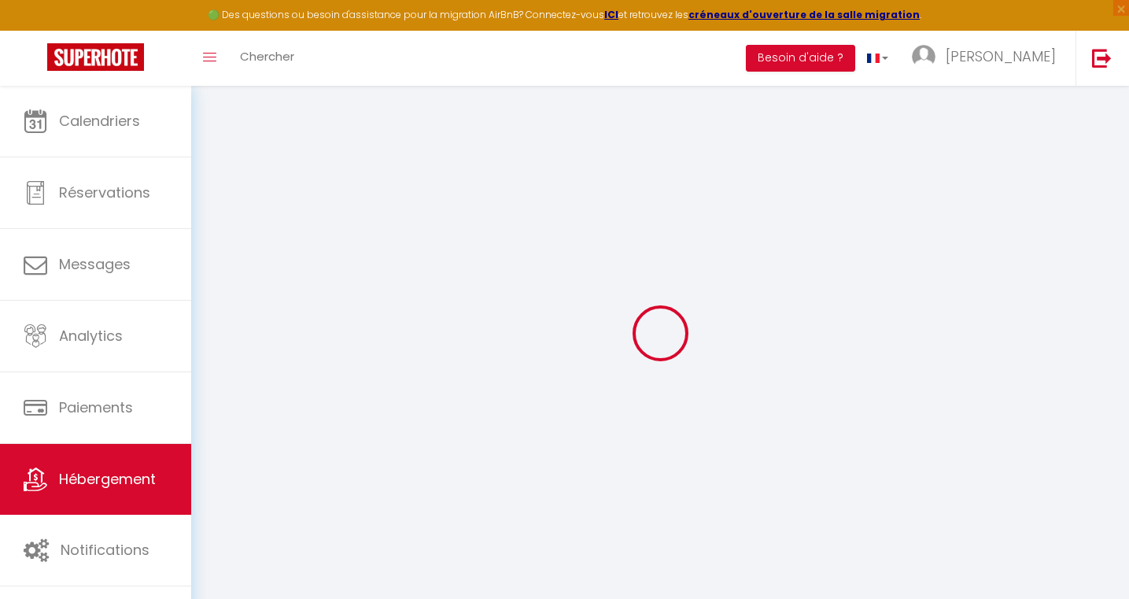
select select
checkbox input "false"
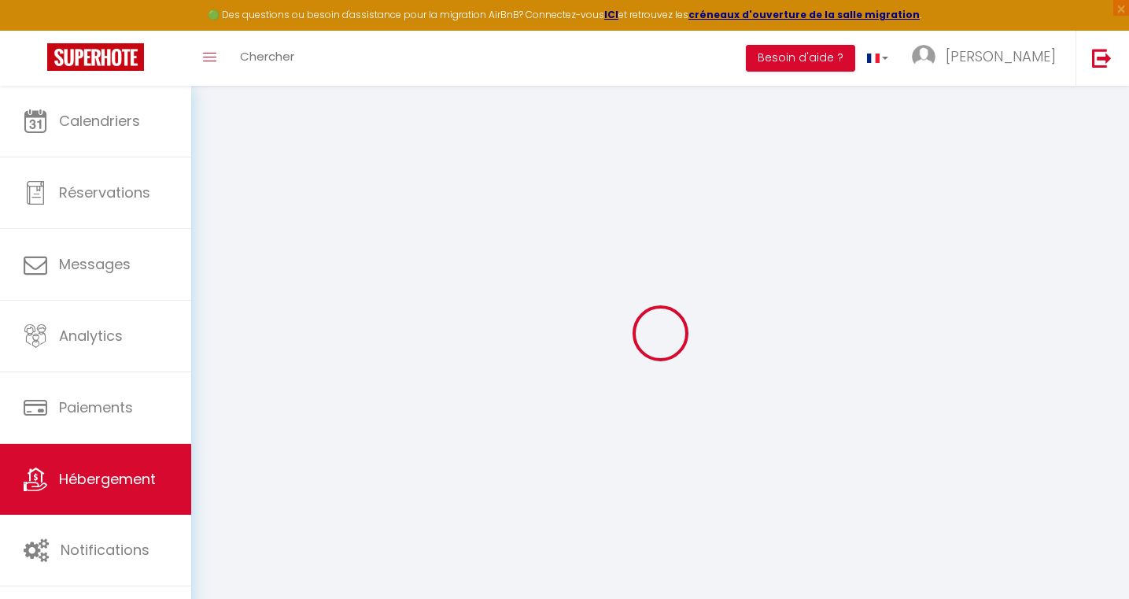
select select
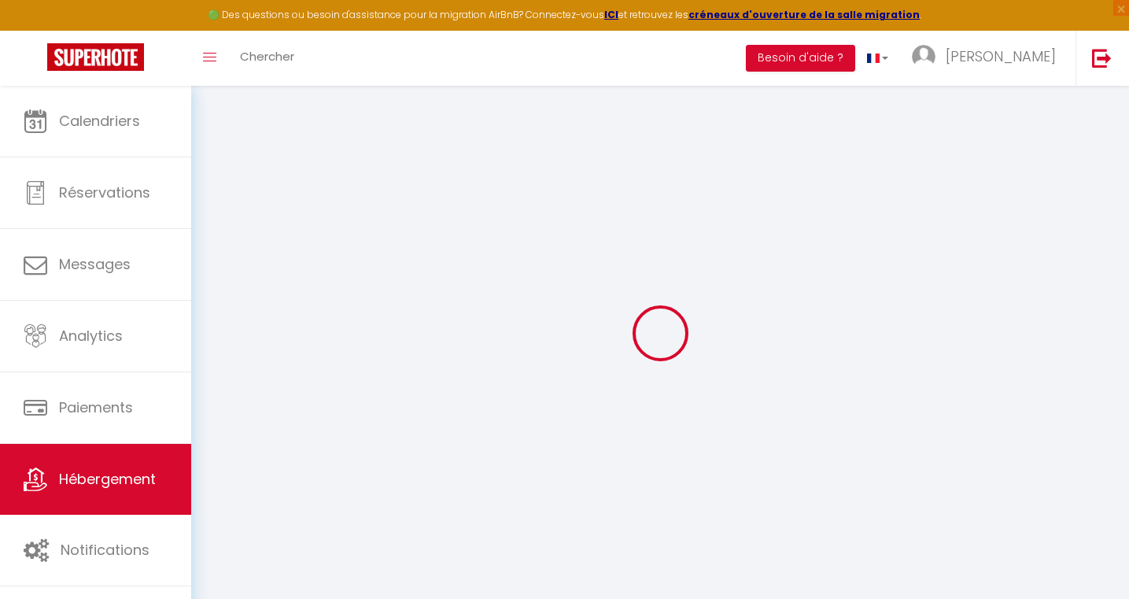
select select
checkbox input "false"
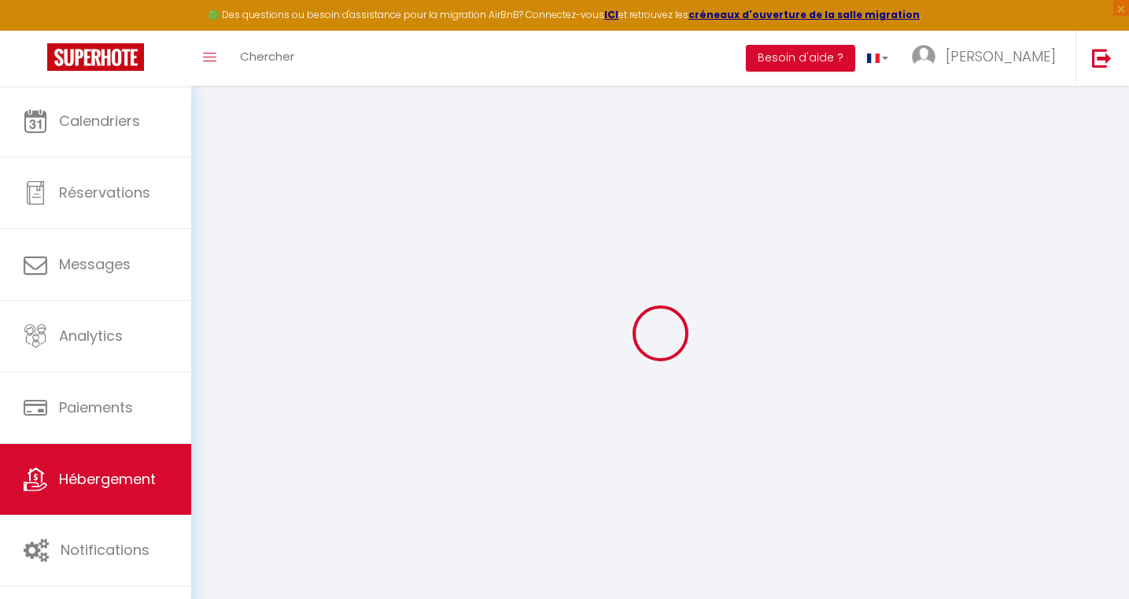
checkbox input "false"
select select
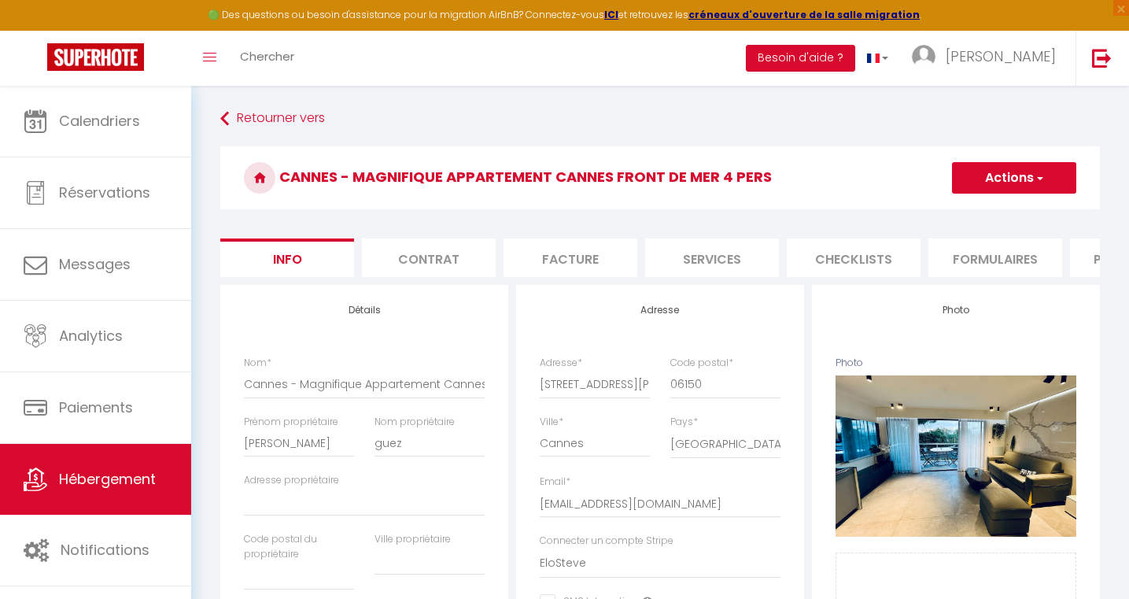
drag, startPoint x: 787, startPoint y: 182, endPoint x: 286, endPoint y: 179, distance: 500.5
click at [286, 179] on h3 "Cannes - Magnifique Appartement Cannes front de mer 4 pers" at bounding box center [660, 177] width 880 height 63
copy h3 "Cannes - Magnifique Appartement Cannes front de mer 4 pers"
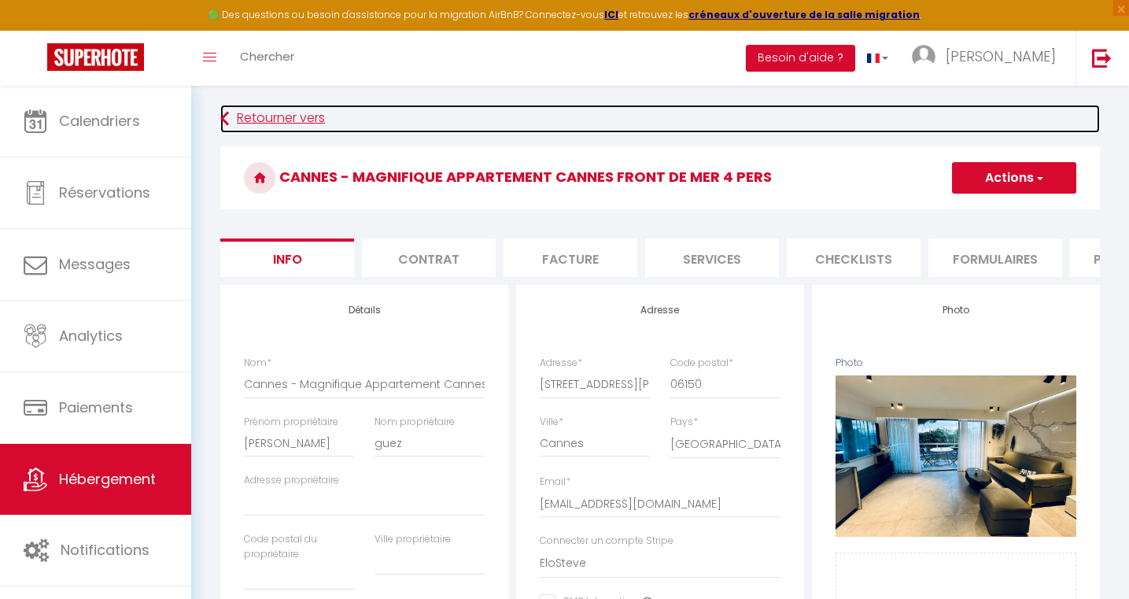
click at [255, 115] on link "Retourner vers" at bounding box center [660, 119] width 880 height 28
